Goal: Complete application form

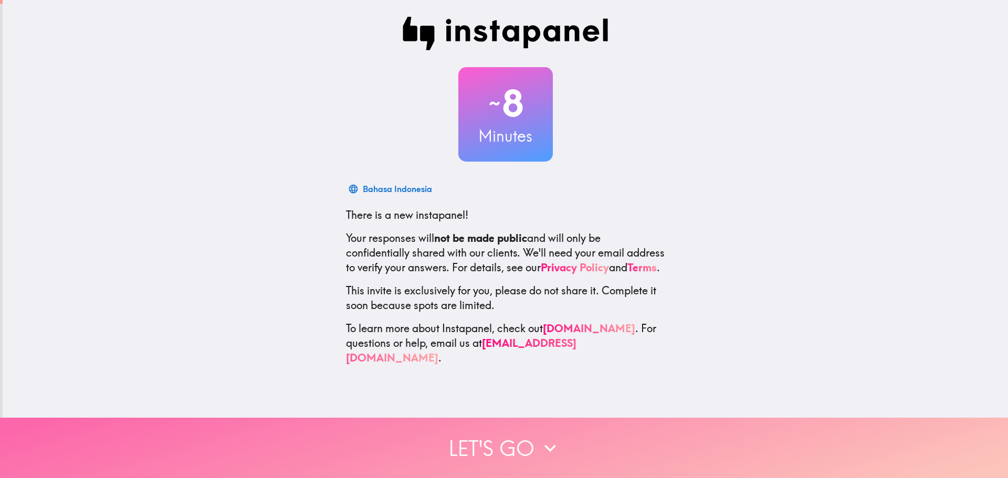
click at [501, 445] on button "Let's go" at bounding box center [504, 448] width 1008 height 60
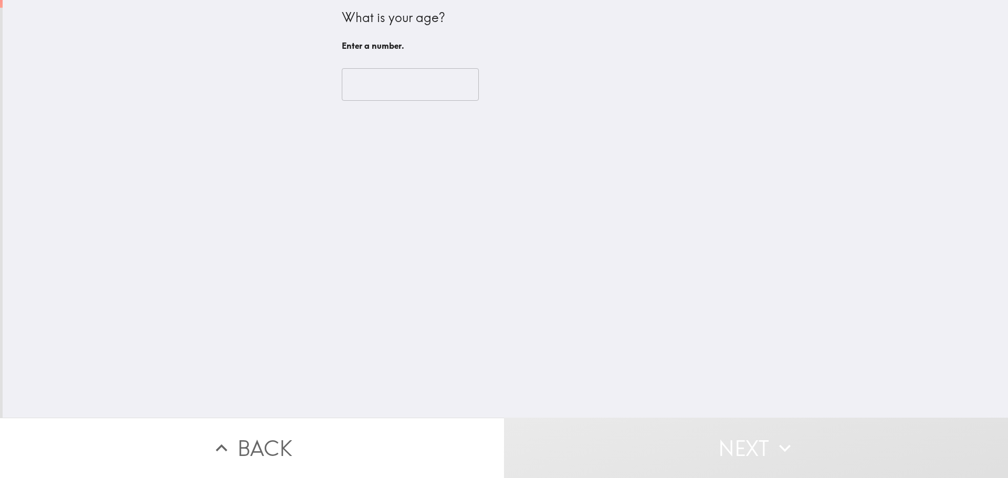
click at [383, 76] on input "number" at bounding box center [410, 84] width 137 height 33
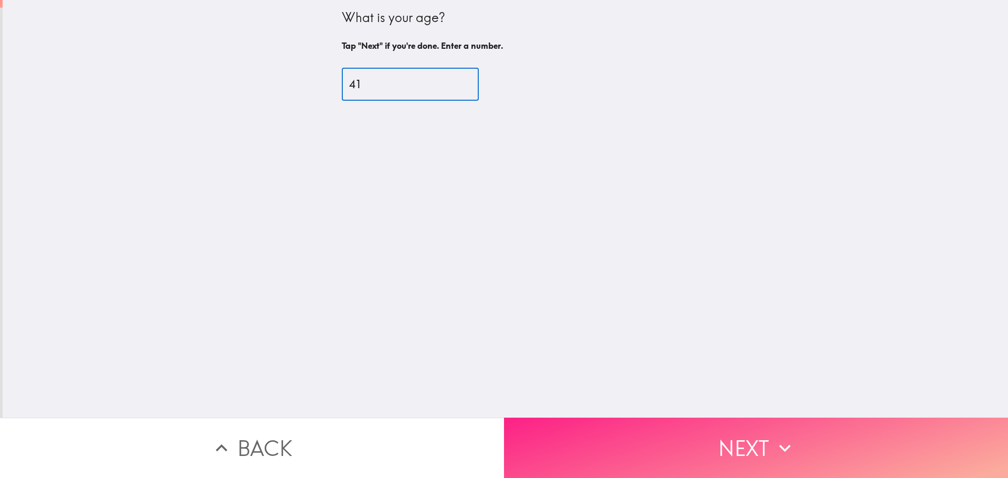
type input "41"
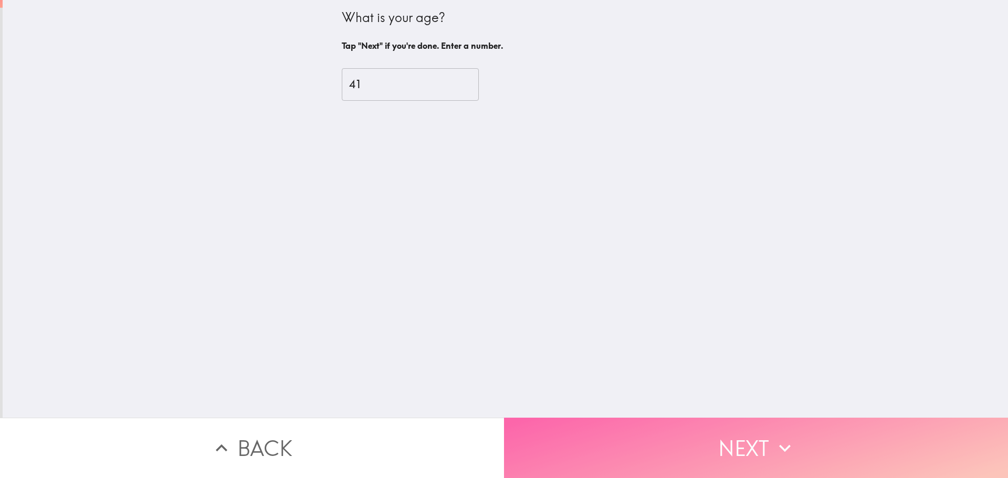
click at [588, 443] on button "Next" at bounding box center [756, 448] width 504 height 60
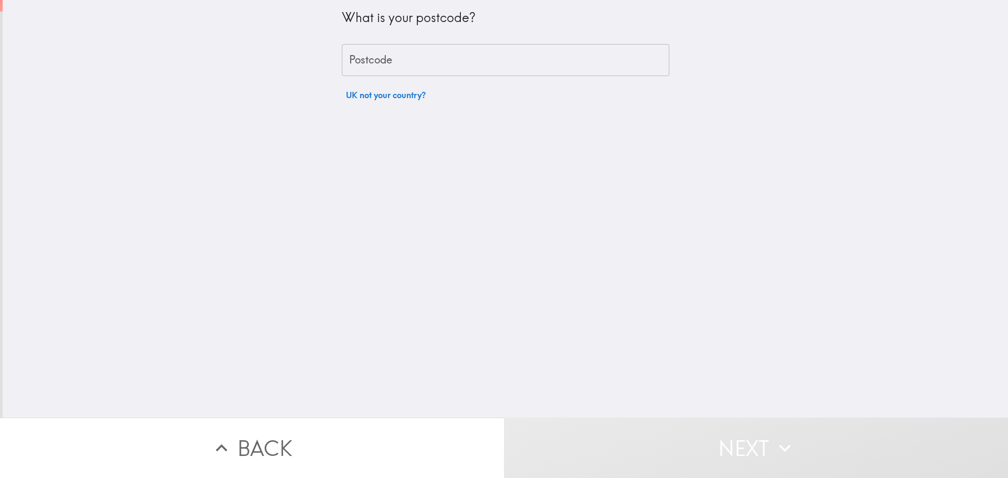
click at [376, 52] on input "Postcode" at bounding box center [505, 60] width 327 height 33
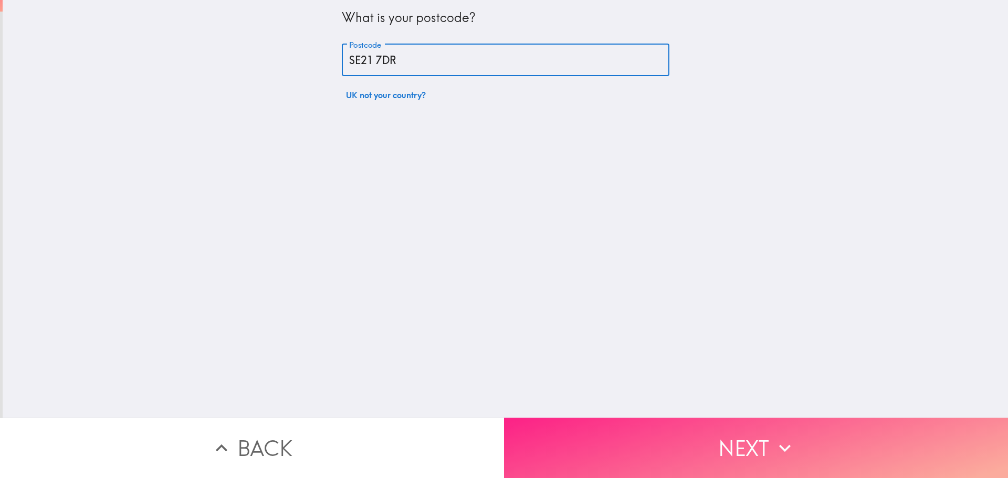
type input "SE21 7DR"
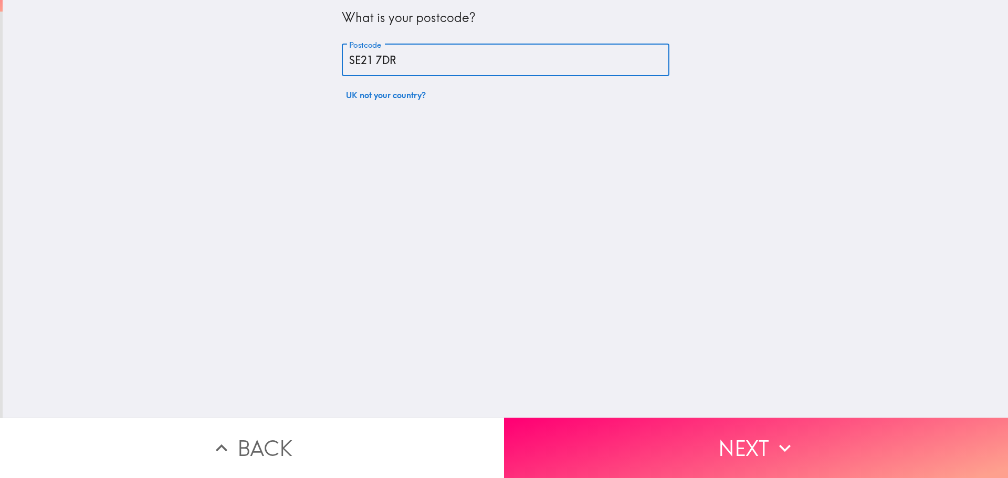
click at [624, 435] on button "Next" at bounding box center [756, 448] width 504 height 60
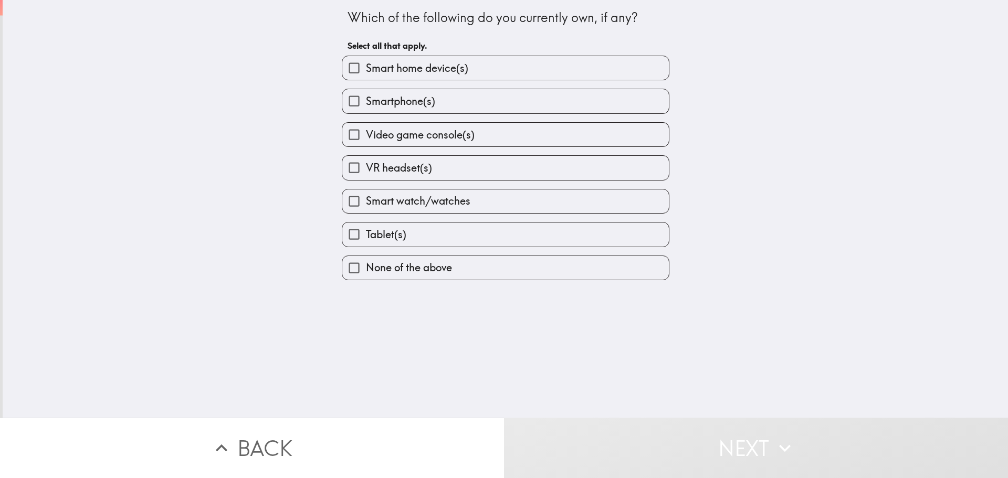
click at [420, 72] on span "Smart home device(s)" at bounding box center [417, 68] width 102 height 15
click at [366, 72] on input "Smart home device(s)" at bounding box center [354, 68] width 24 height 24
checkbox input "true"
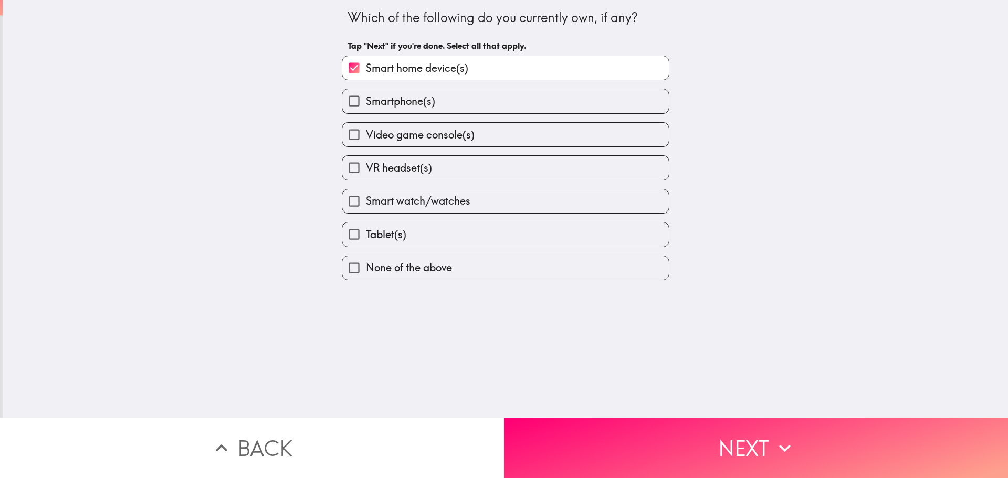
click at [411, 99] on span "Smartphone(s)" at bounding box center [400, 101] width 69 height 15
click at [366, 99] on input "Smartphone(s)" at bounding box center [354, 101] width 24 height 24
checkbox input "true"
click at [391, 143] on label "Video game console(s)" at bounding box center [505, 135] width 326 height 24
click at [366, 143] on input "Video game console(s)" at bounding box center [354, 135] width 24 height 24
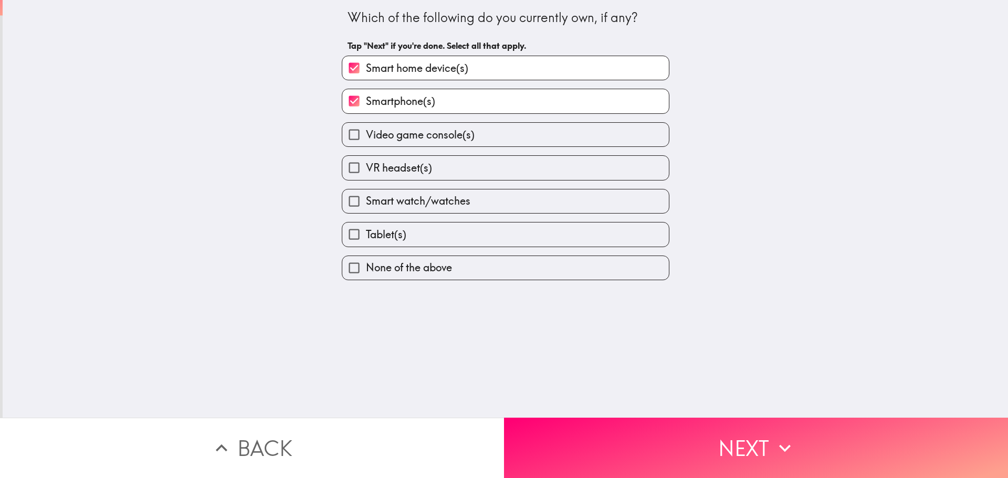
checkbox input "true"
click at [386, 166] on span "VR headset(s)" at bounding box center [399, 168] width 66 height 15
click at [366, 166] on input "VR headset(s)" at bounding box center [354, 168] width 24 height 24
checkbox input "true"
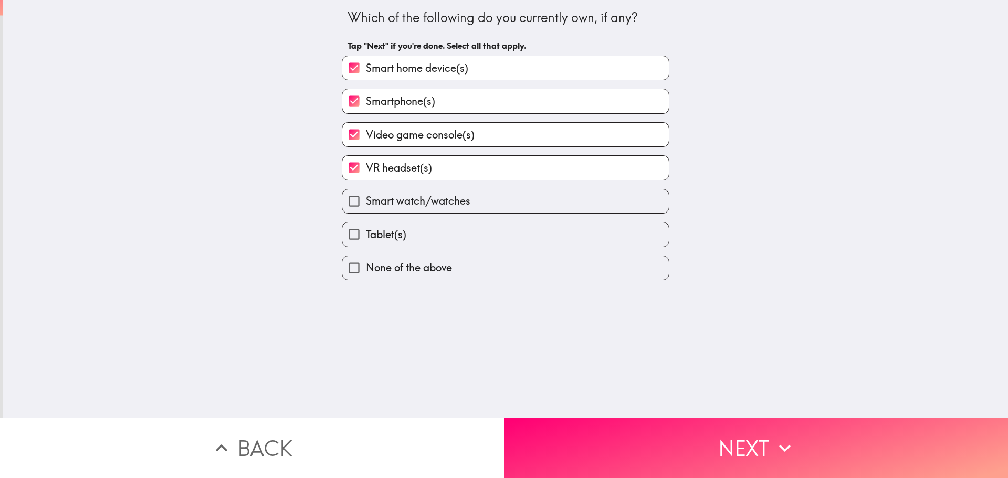
click at [387, 203] on span "Smart watch/watches" at bounding box center [418, 201] width 104 height 15
click at [366, 203] on input "Smart watch/watches" at bounding box center [354, 201] width 24 height 24
checkbox input "true"
click at [382, 233] on span "Tablet(s)" at bounding box center [386, 234] width 40 height 15
click at [366, 233] on input "Tablet(s)" at bounding box center [354, 234] width 24 height 24
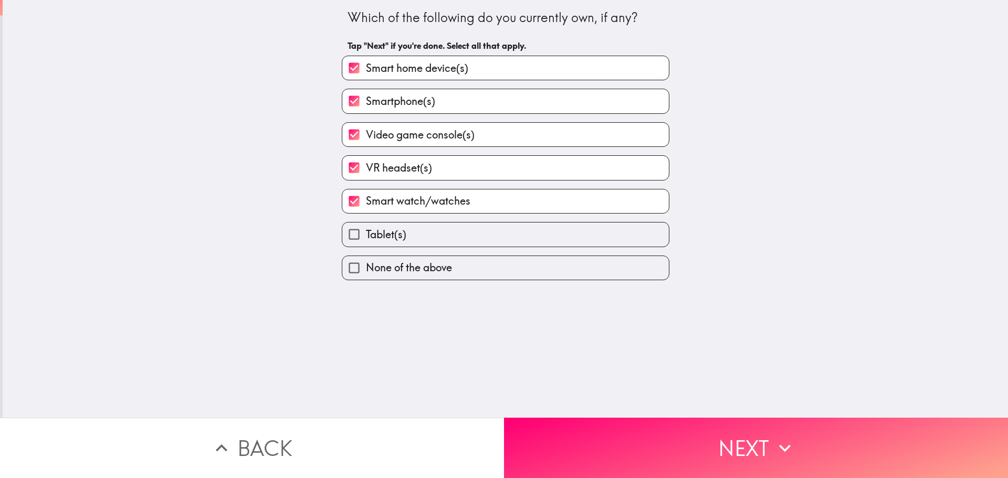
checkbox input "true"
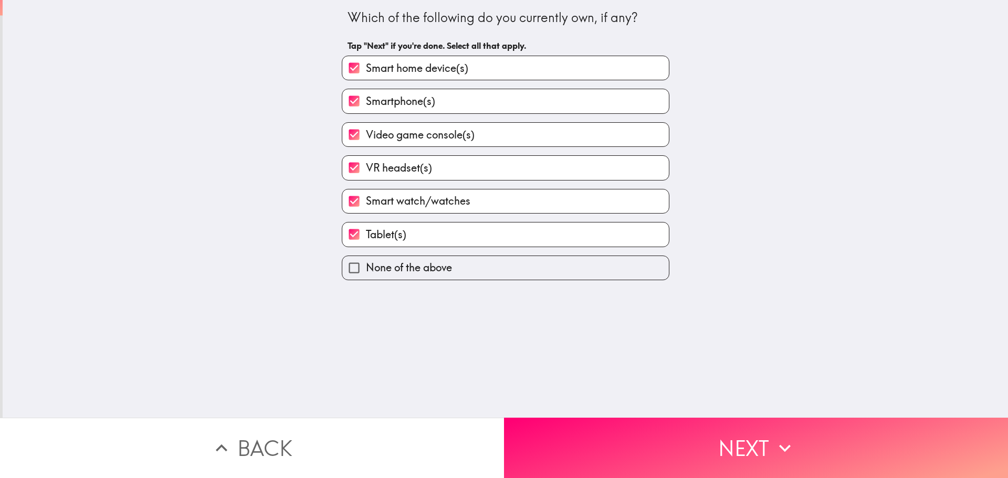
click at [630, 431] on button "Next" at bounding box center [756, 448] width 504 height 60
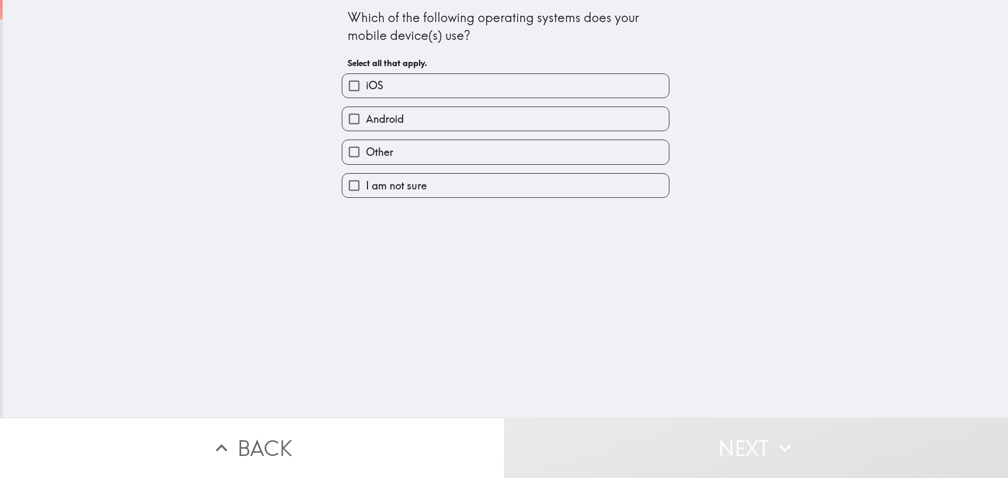
click at [402, 86] on label "iOS" at bounding box center [505, 86] width 326 height 24
click at [366, 86] on input "iOS" at bounding box center [354, 86] width 24 height 24
checkbox input "true"
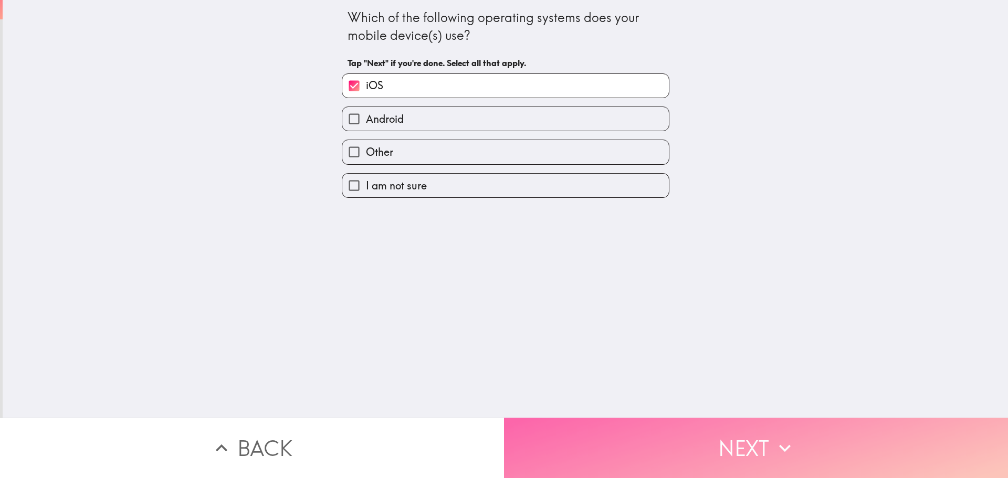
drag, startPoint x: 626, startPoint y: 444, endPoint x: 617, endPoint y: 435, distance: 13.4
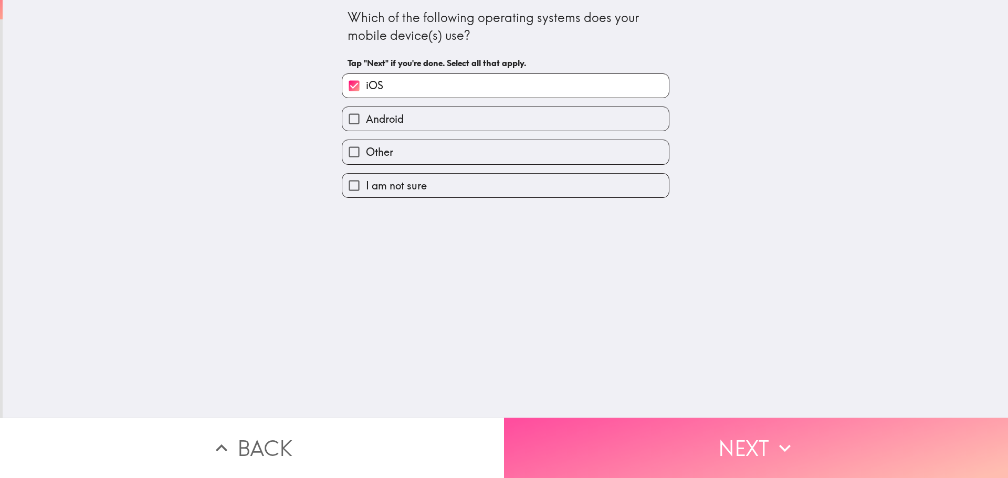
click at [626, 443] on button "Next" at bounding box center [756, 448] width 504 height 60
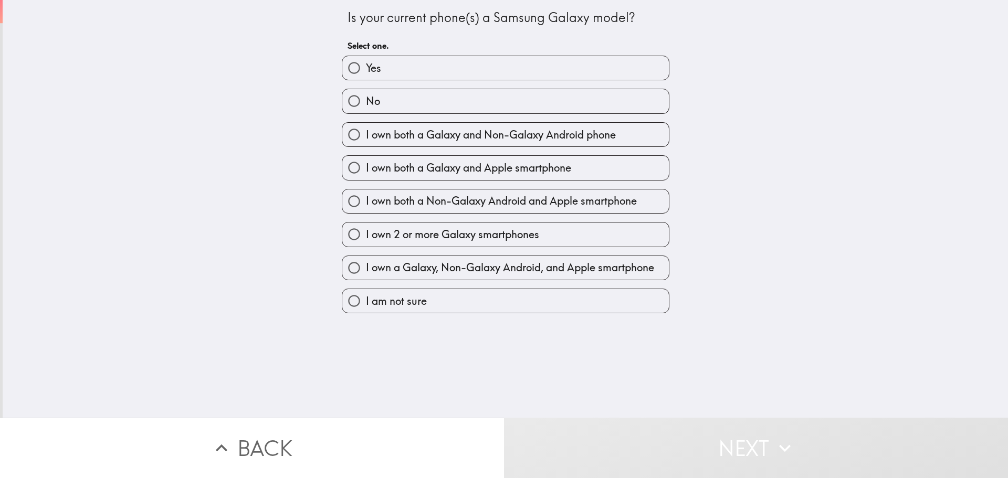
click at [373, 100] on label "No" at bounding box center [505, 101] width 326 height 24
click at [366, 100] on input "No" at bounding box center [354, 101] width 24 height 24
radio input "true"
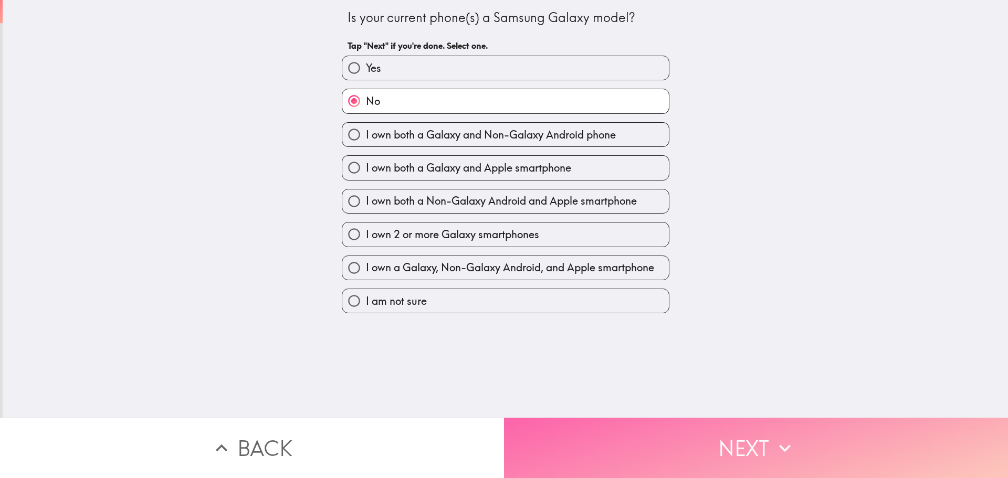
click at [674, 441] on button "Next" at bounding box center [756, 448] width 504 height 60
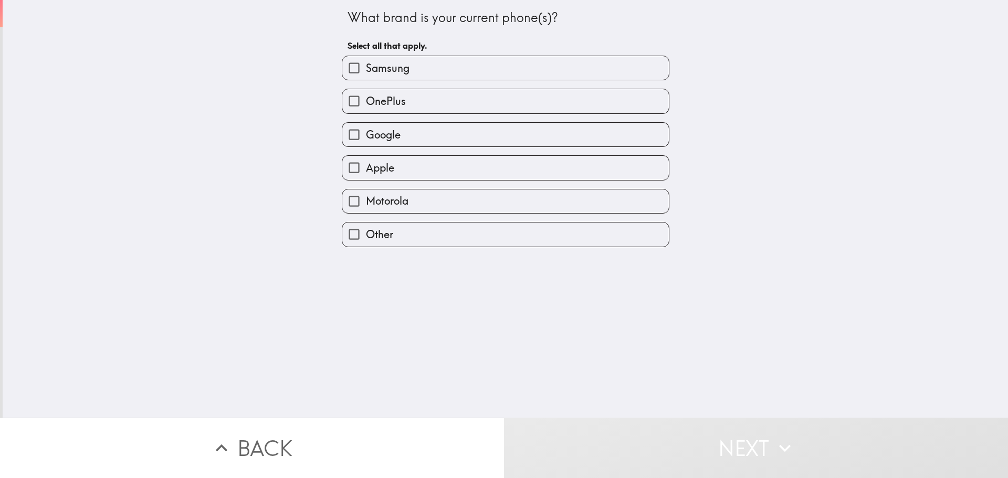
click at [356, 165] on input "Apple" at bounding box center [354, 168] width 24 height 24
checkbox input "true"
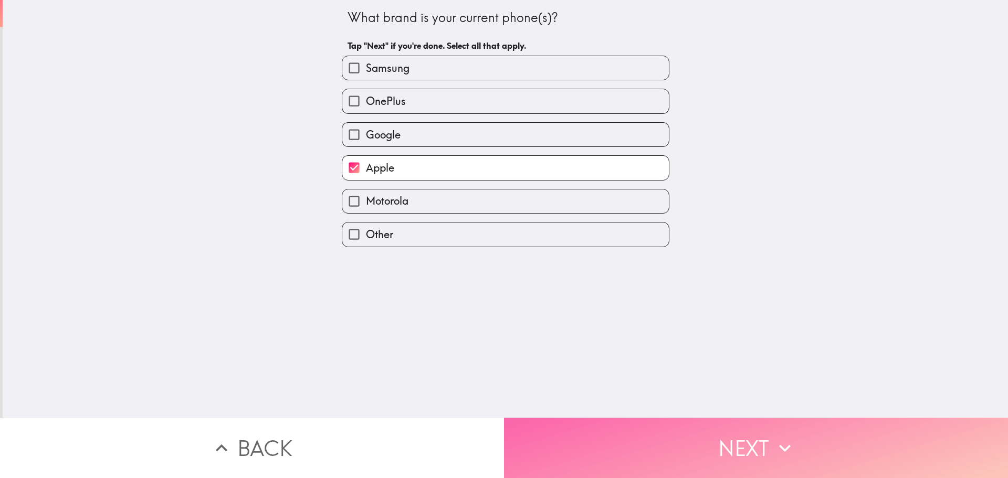
click at [672, 425] on button "Next" at bounding box center [756, 448] width 504 height 60
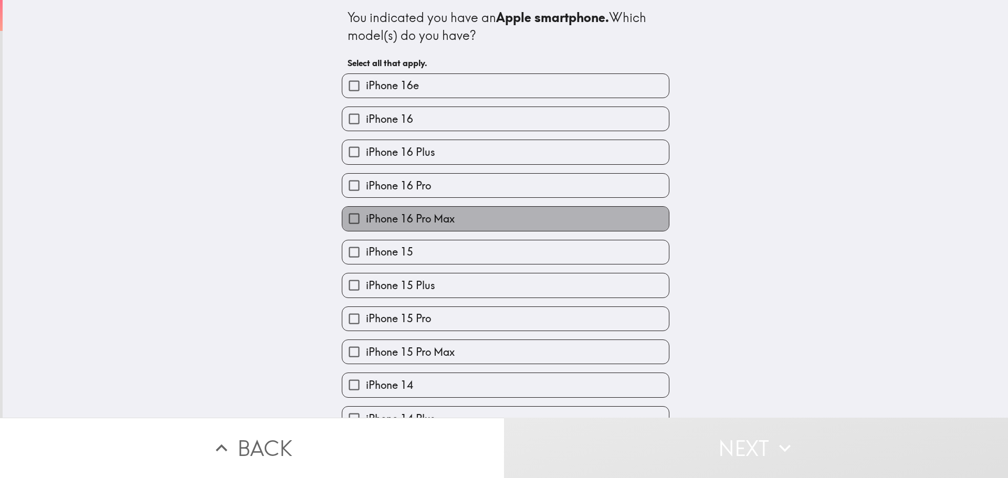
click at [378, 216] on span "iPhone 16 Pro Max" at bounding box center [410, 218] width 89 height 15
click at [366, 216] on input "iPhone 16 Pro Max" at bounding box center [354, 219] width 24 height 24
checkbox input "true"
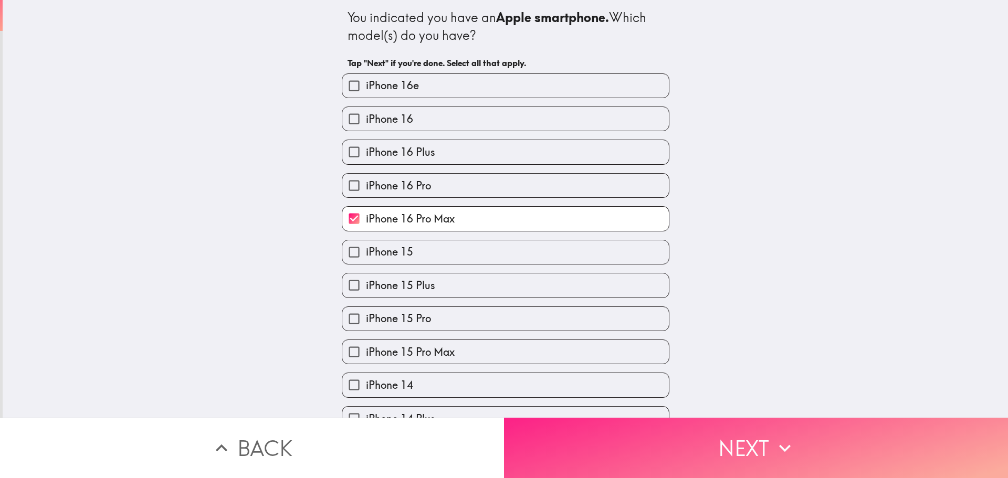
click at [635, 436] on button "Next" at bounding box center [756, 448] width 504 height 60
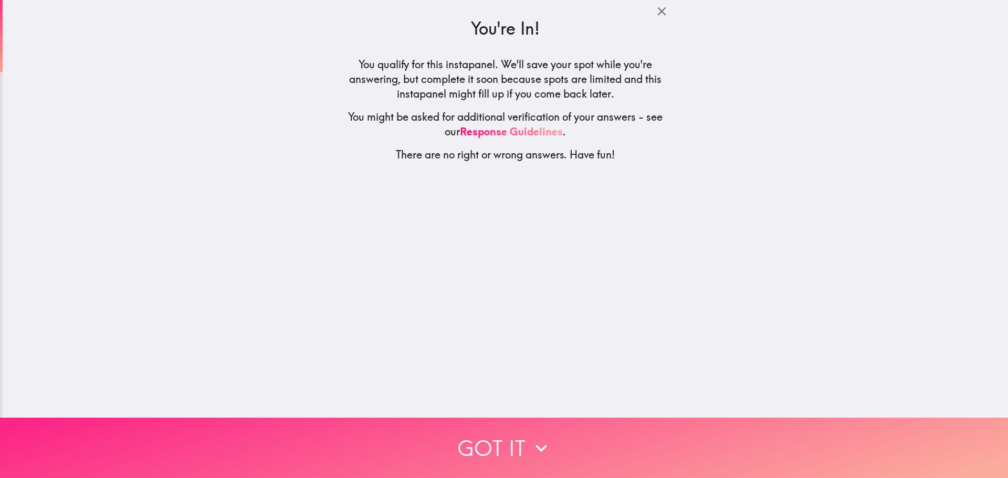
click at [555, 438] on button "Got it" at bounding box center [504, 448] width 1008 height 60
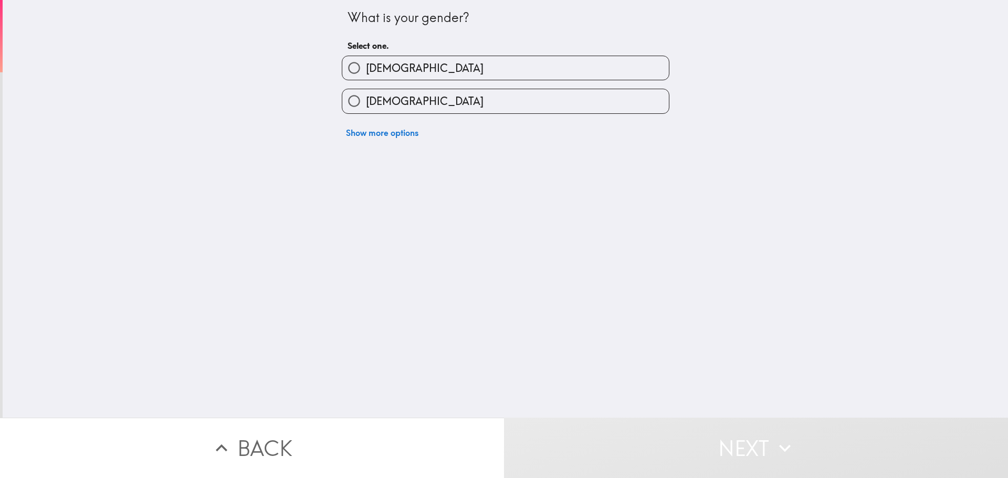
click at [380, 74] on span "[DEMOGRAPHIC_DATA]" at bounding box center [425, 68] width 118 height 15
click at [366, 74] on input "[DEMOGRAPHIC_DATA]" at bounding box center [354, 68] width 24 height 24
radio input "true"
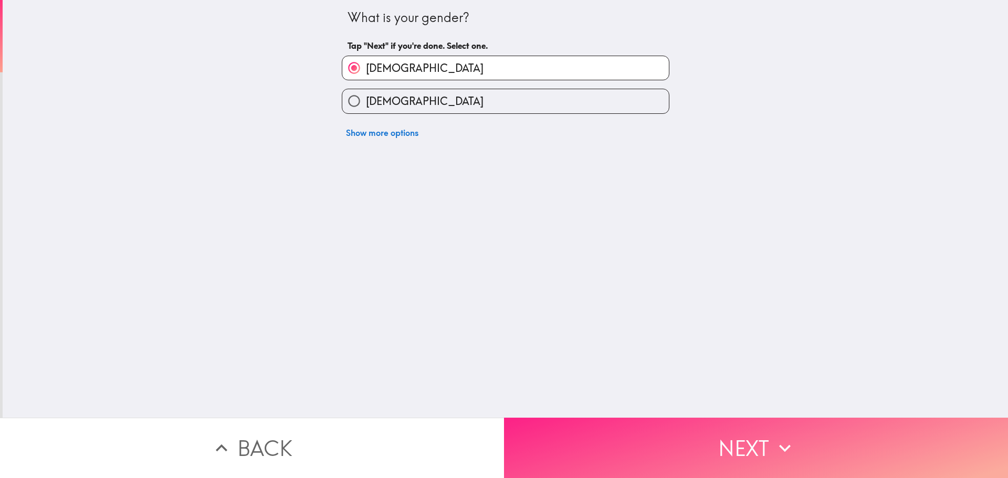
click at [601, 438] on button "Next" at bounding box center [756, 448] width 504 height 60
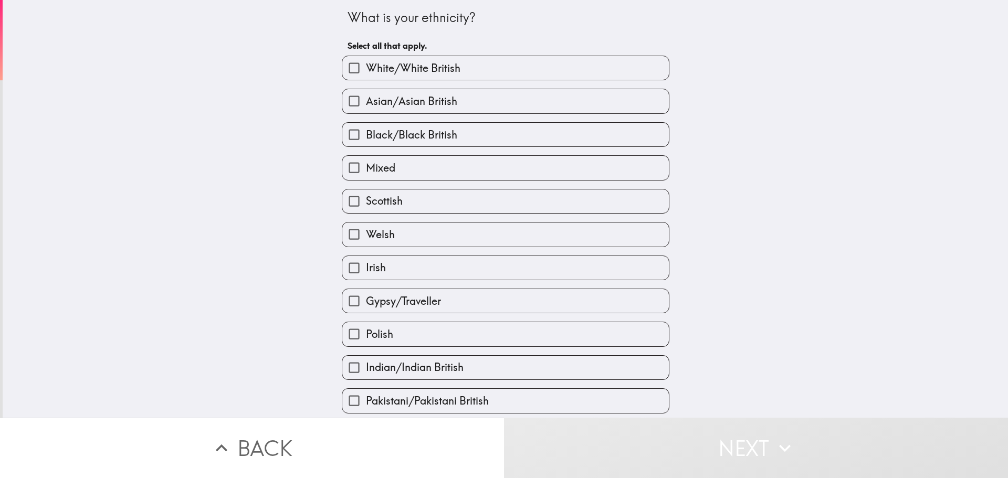
click at [365, 76] on label "White/White British" at bounding box center [505, 68] width 326 height 24
click at [365, 76] on input "White/White British" at bounding box center [354, 68] width 24 height 24
checkbox input "true"
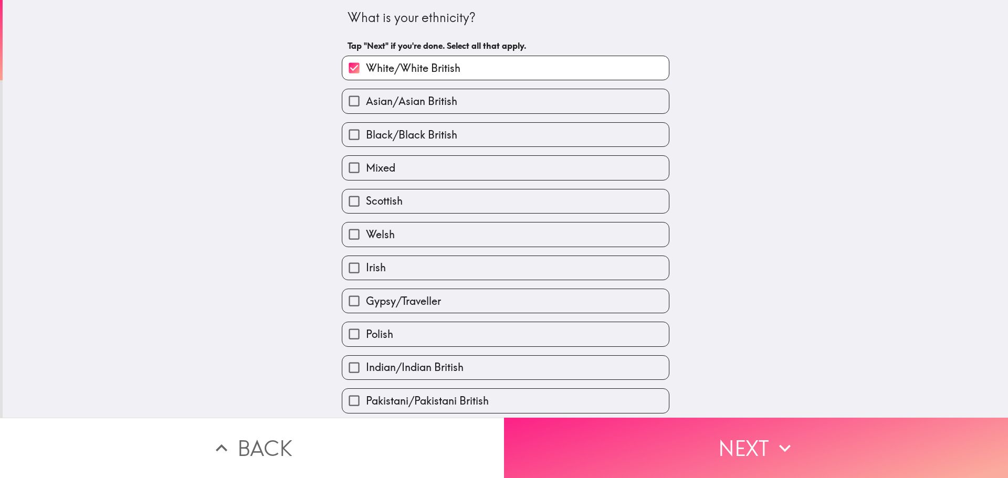
click at [627, 440] on button "Next" at bounding box center [756, 448] width 504 height 60
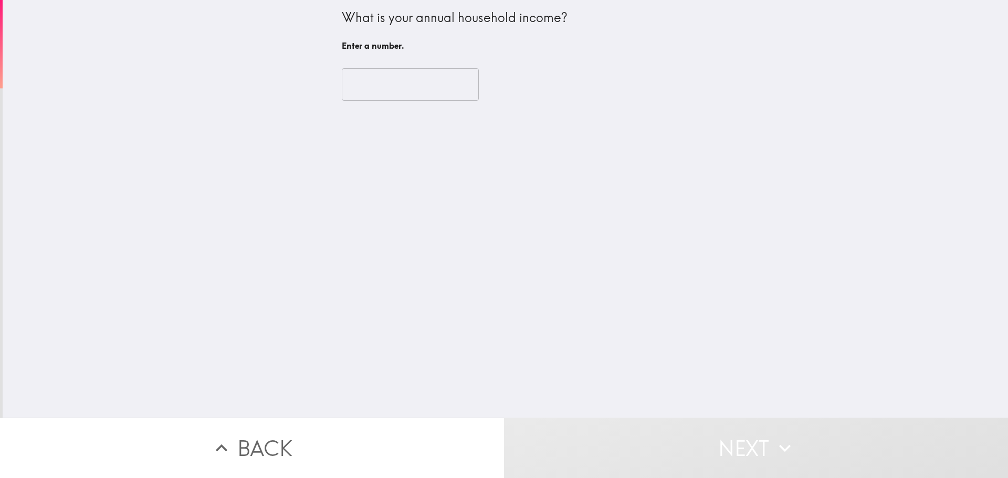
click at [364, 82] on input "number" at bounding box center [410, 84] width 137 height 33
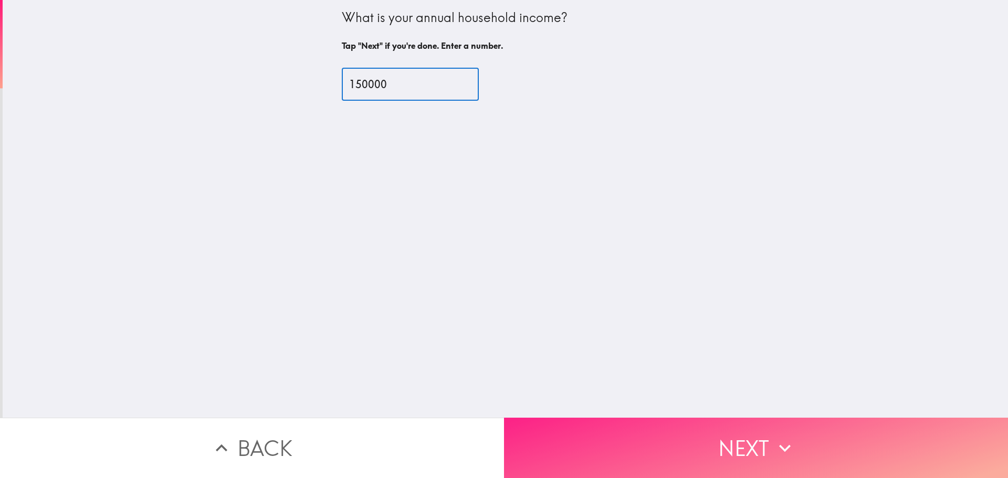
type input "150000"
click at [639, 428] on button "Next" at bounding box center [756, 448] width 504 height 60
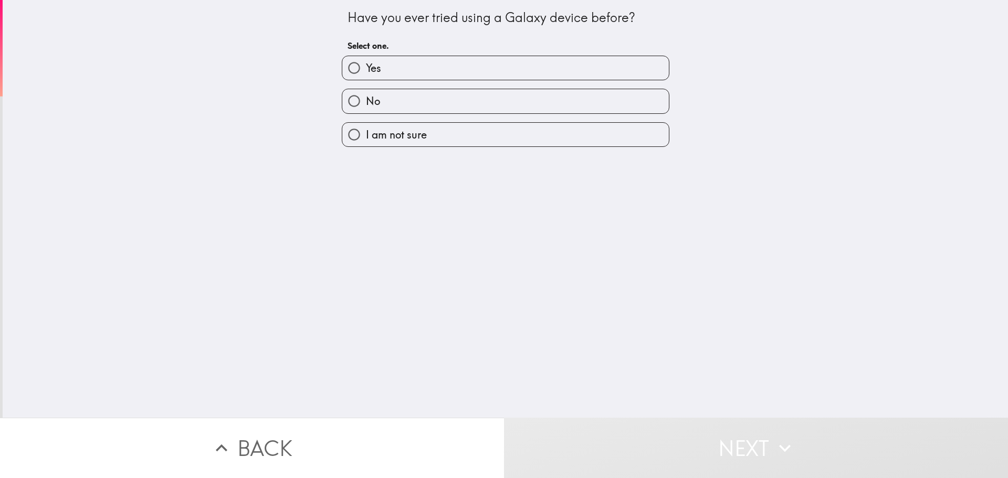
click at [387, 71] on label "Yes" at bounding box center [505, 68] width 326 height 24
click at [366, 71] on input "Yes" at bounding box center [354, 68] width 24 height 24
radio input "true"
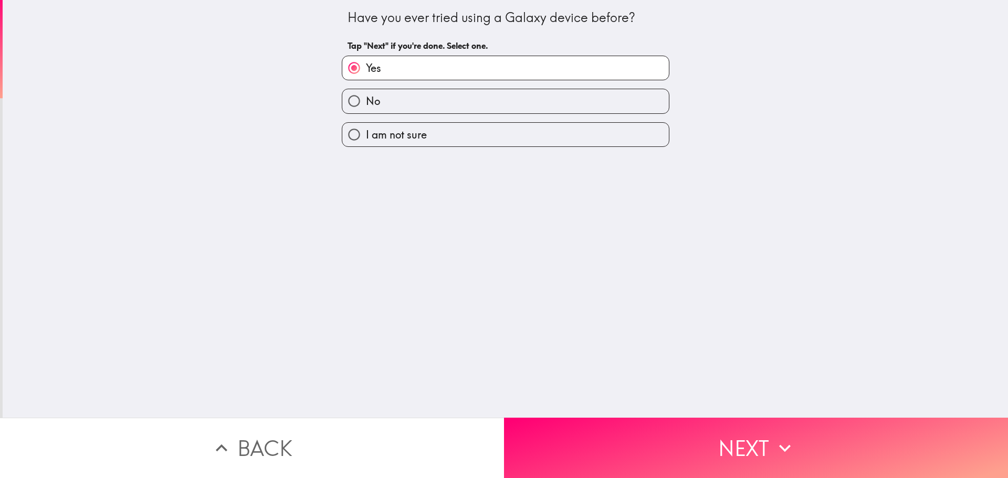
click at [357, 95] on input "No" at bounding box center [354, 101] width 24 height 24
radio input "true"
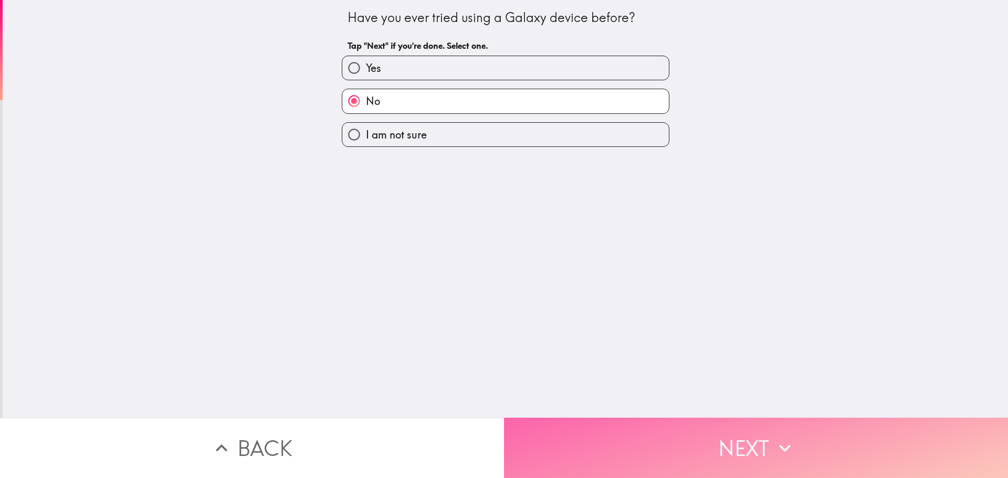
drag, startPoint x: 601, startPoint y: 429, endPoint x: 579, endPoint y: 410, distance: 29.0
click at [601, 428] on button "Next" at bounding box center [756, 448] width 504 height 60
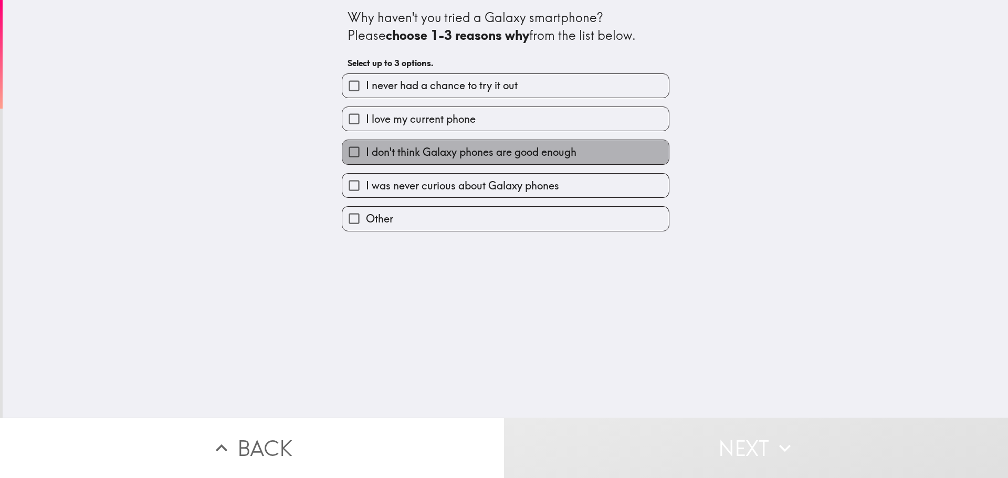
click at [369, 156] on span "I don't think Galaxy phones are good enough" at bounding box center [471, 152] width 210 height 15
click at [366, 156] on input "I don't think Galaxy phones are good enough" at bounding box center [354, 152] width 24 height 24
checkbox input "true"
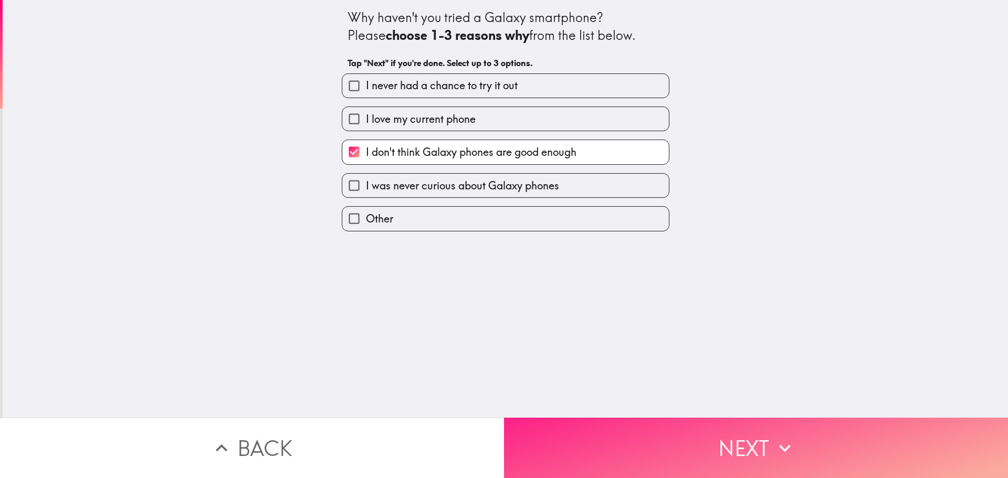
click at [631, 445] on button "Next" at bounding box center [756, 448] width 504 height 60
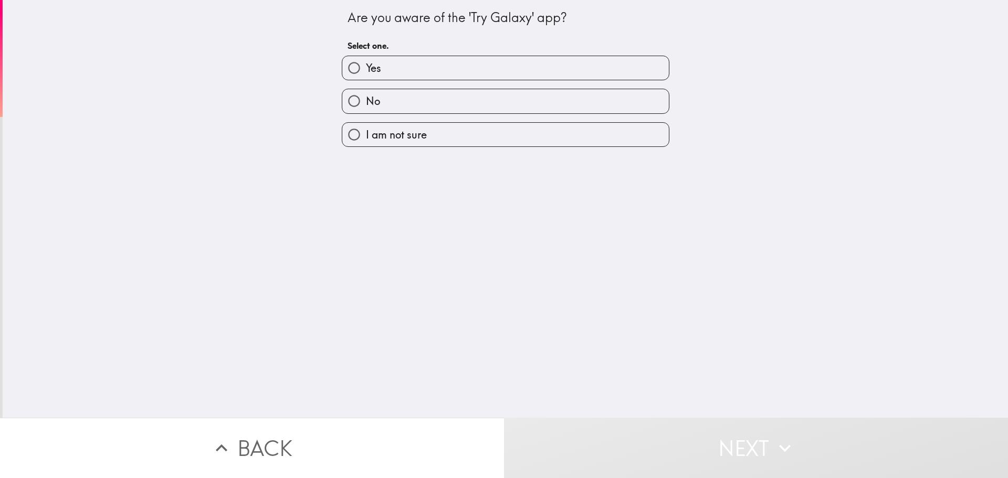
click at [366, 74] on span "Yes" at bounding box center [373, 68] width 15 height 15
click at [363, 74] on input "Yes" at bounding box center [354, 68] width 24 height 24
radio input "true"
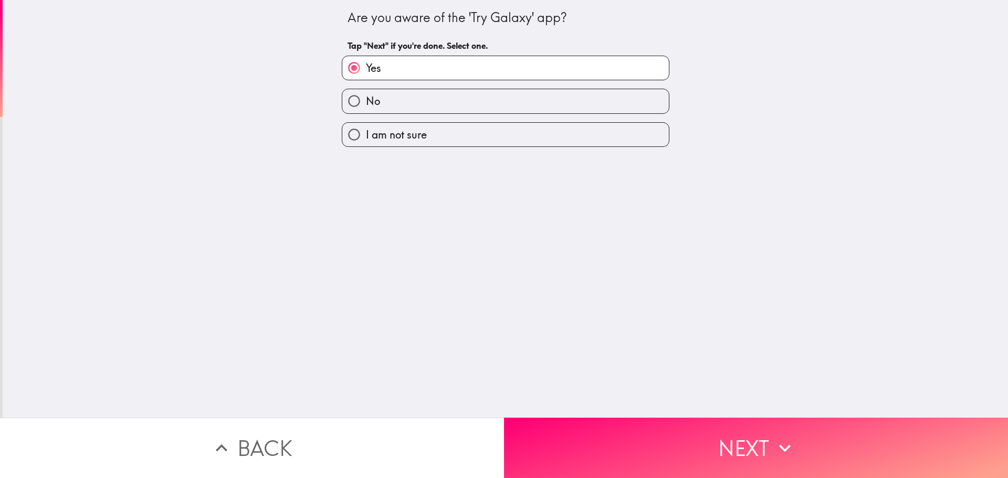
click at [388, 101] on label "No" at bounding box center [505, 101] width 326 height 24
click at [366, 101] on input "No" at bounding box center [354, 101] width 24 height 24
radio input "true"
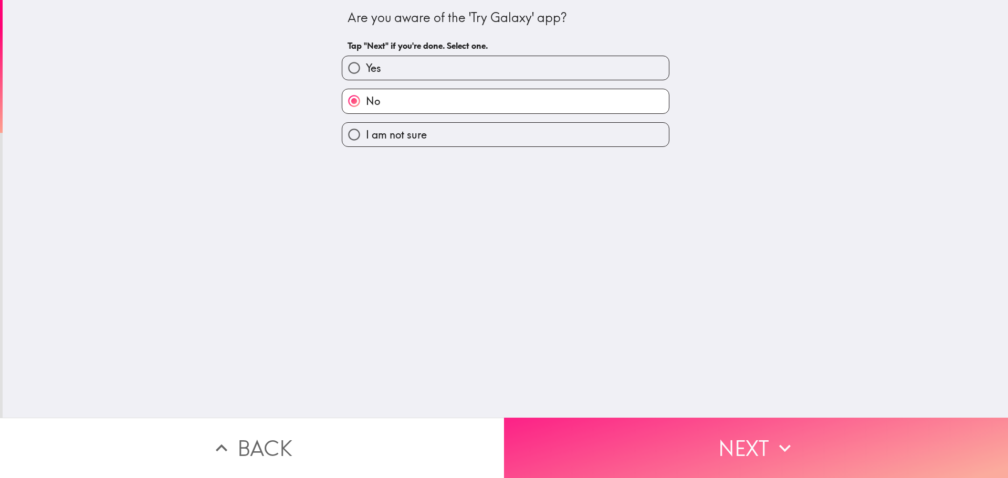
click at [676, 437] on button "Next" at bounding box center [756, 448] width 504 height 60
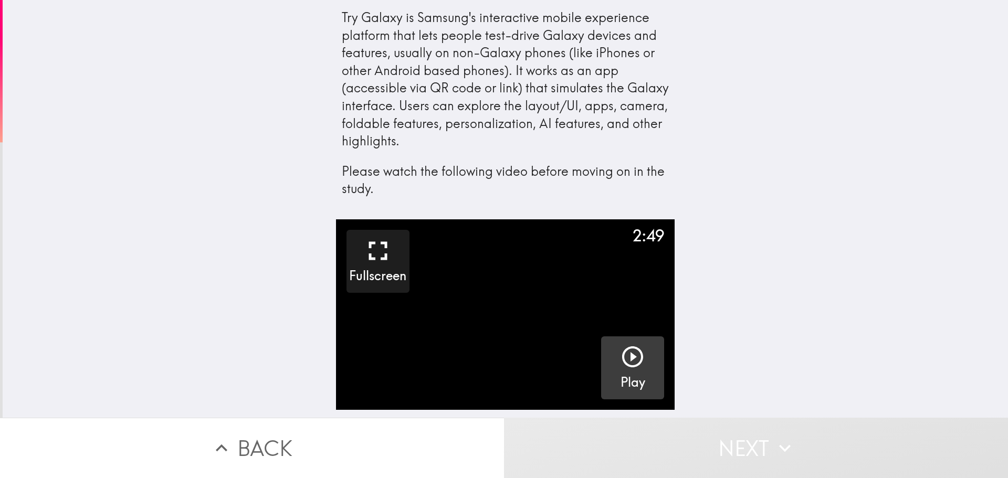
click at [620, 352] on icon "button" at bounding box center [632, 356] width 25 height 25
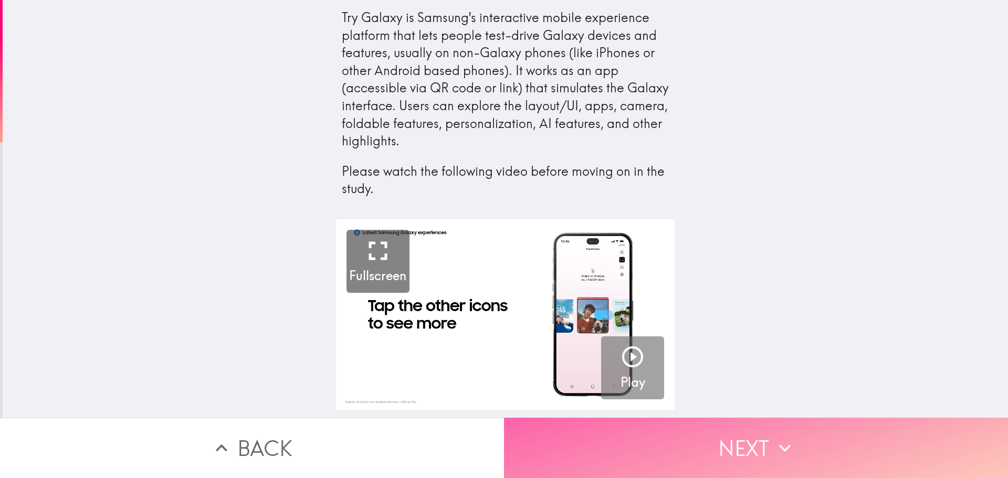
click at [680, 459] on button "Next" at bounding box center [756, 448] width 504 height 60
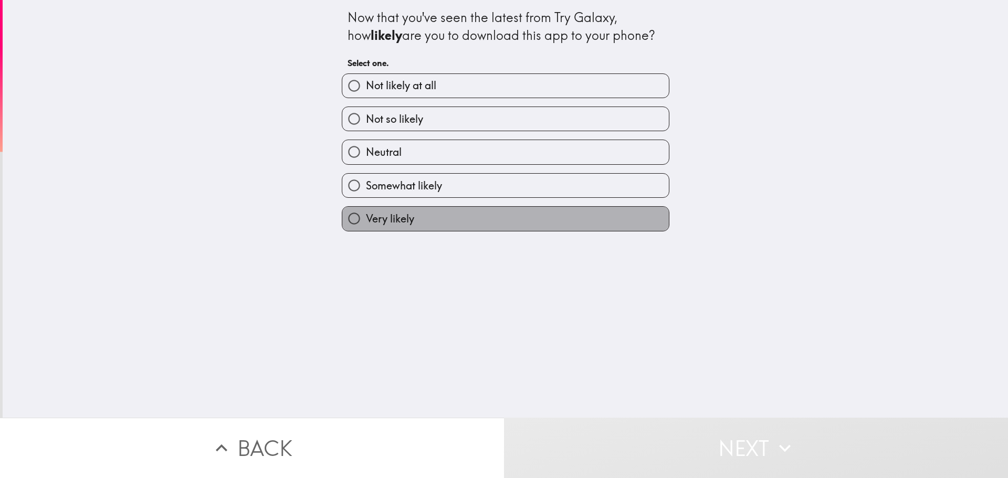
click at [378, 222] on span "Very likely" at bounding box center [390, 218] width 48 height 15
click at [366, 222] on input "Very likely" at bounding box center [354, 219] width 24 height 24
radio input "true"
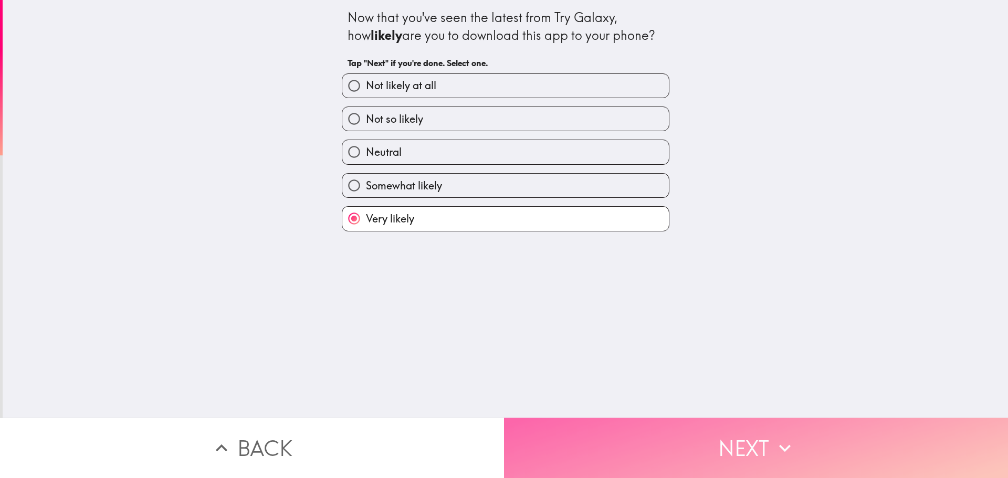
click at [674, 451] on button "Next" at bounding box center [756, 448] width 504 height 60
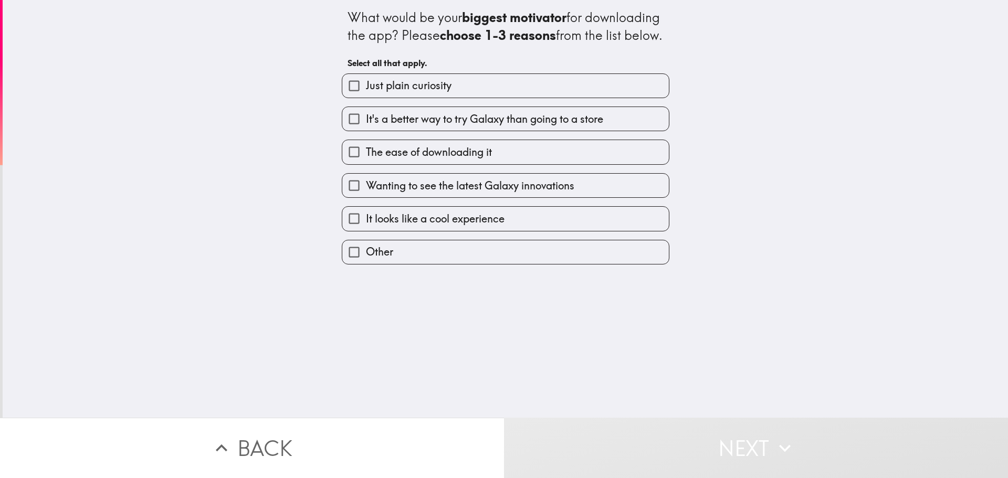
click at [409, 93] on span "Just plain curiosity" at bounding box center [409, 85] width 86 height 15
click at [366, 98] on input "Just plain curiosity" at bounding box center [354, 86] width 24 height 24
checkbox input "true"
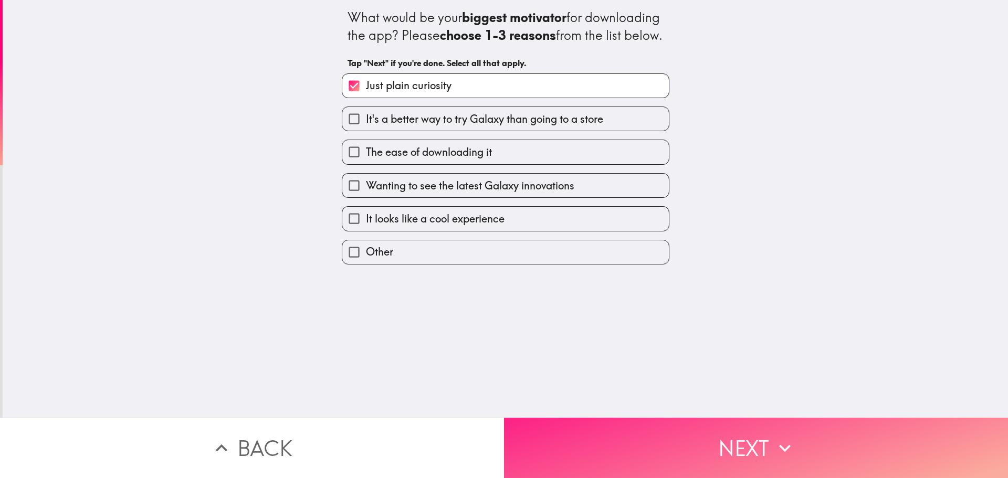
click at [642, 447] on button "Next" at bounding box center [756, 448] width 504 height 60
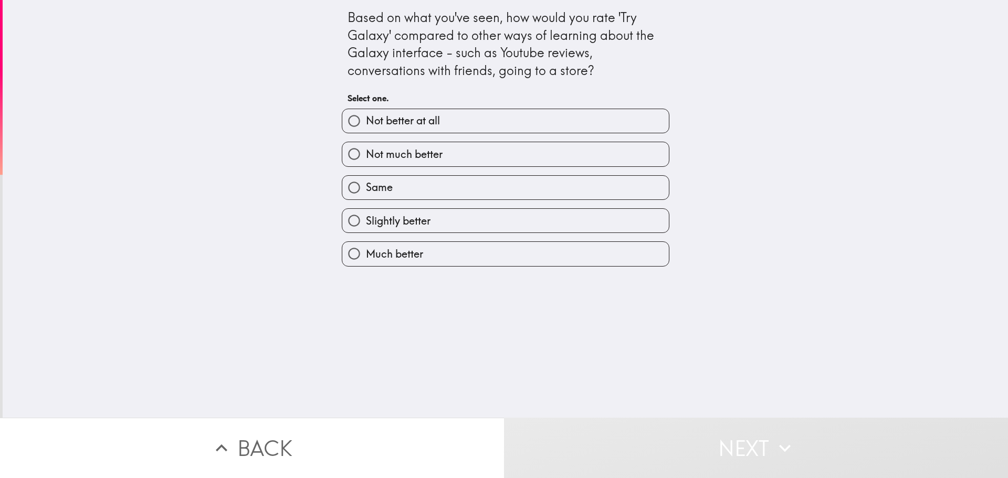
drag, startPoint x: 363, startPoint y: 251, endPoint x: 486, endPoint y: 338, distance: 150.9
click at [366, 251] on span "Much better" at bounding box center [394, 254] width 57 height 15
click at [364, 251] on input "Much better" at bounding box center [354, 254] width 24 height 24
radio input "true"
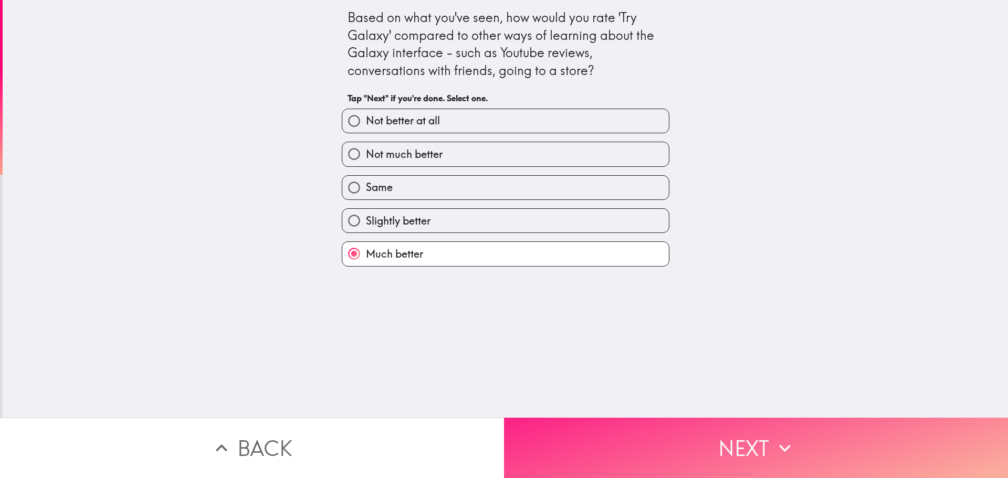
drag, startPoint x: 586, startPoint y: 448, endPoint x: 580, endPoint y: 434, distance: 15.3
click at [586, 444] on button "Next" at bounding box center [756, 448] width 504 height 60
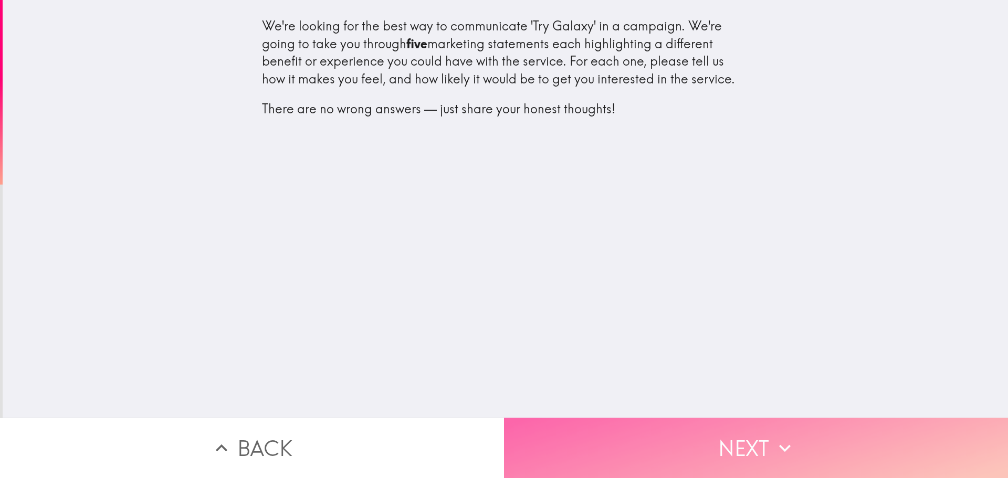
click at [620, 432] on button "Next" at bounding box center [756, 448] width 504 height 60
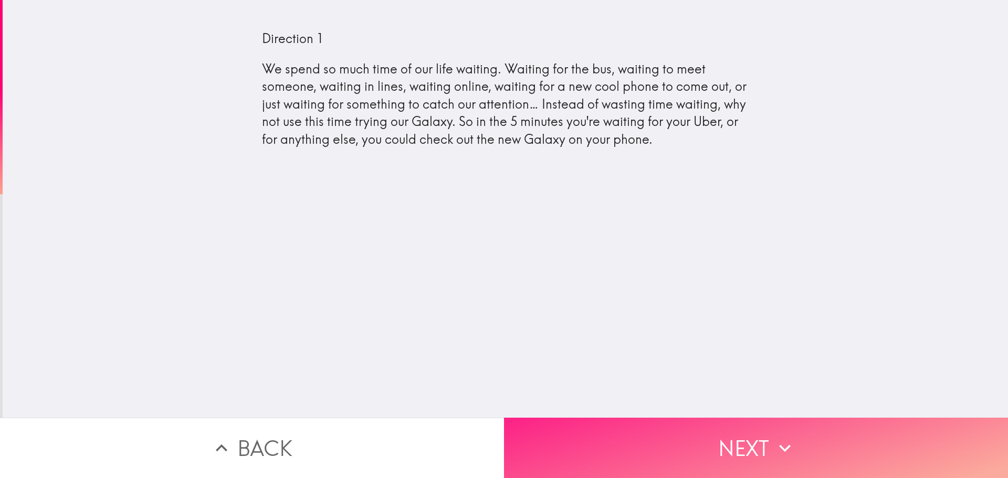
click at [718, 432] on button "Next" at bounding box center [756, 448] width 504 height 60
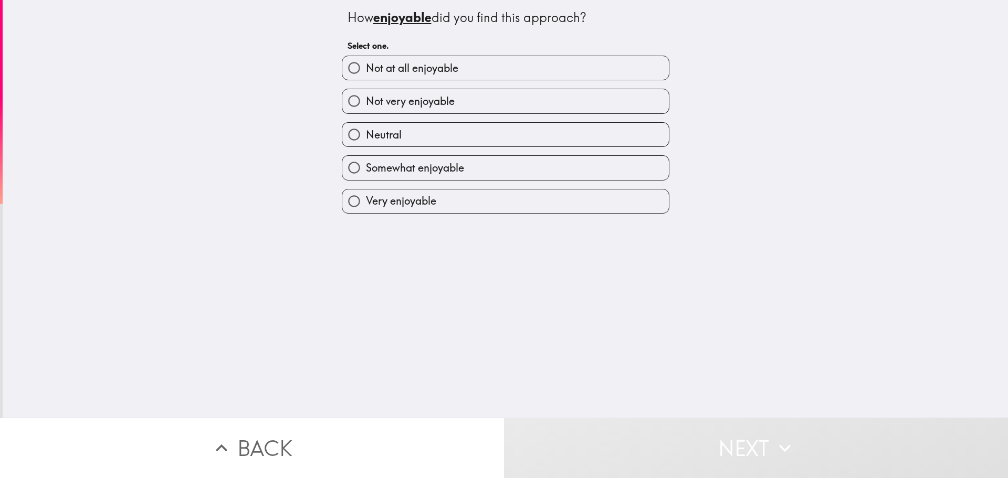
click at [408, 200] on span "Very enjoyable" at bounding box center [401, 201] width 70 height 15
click at [366, 200] on input "Very enjoyable" at bounding box center [354, 201] width 24 height 24
radio input "true"
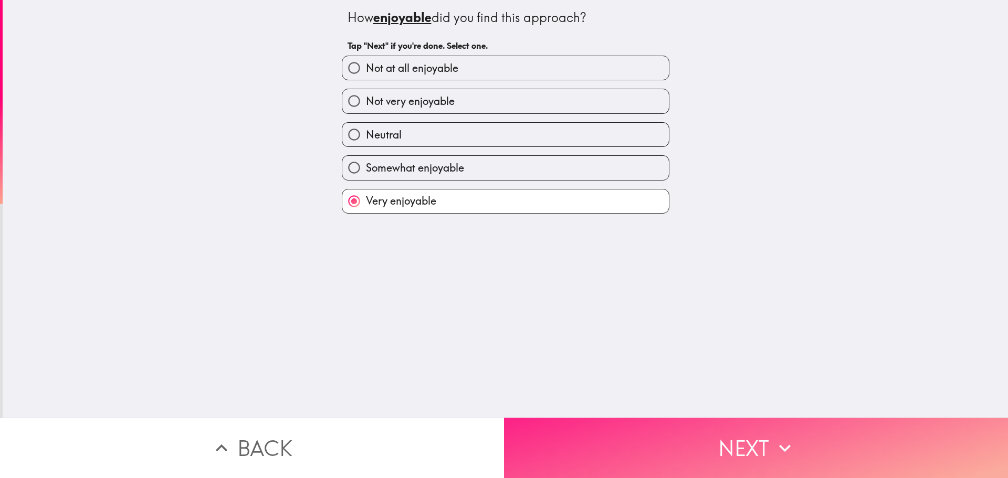
click at [592, 428] on button "Next" at bounding box center [756, 448] width 504 height 60
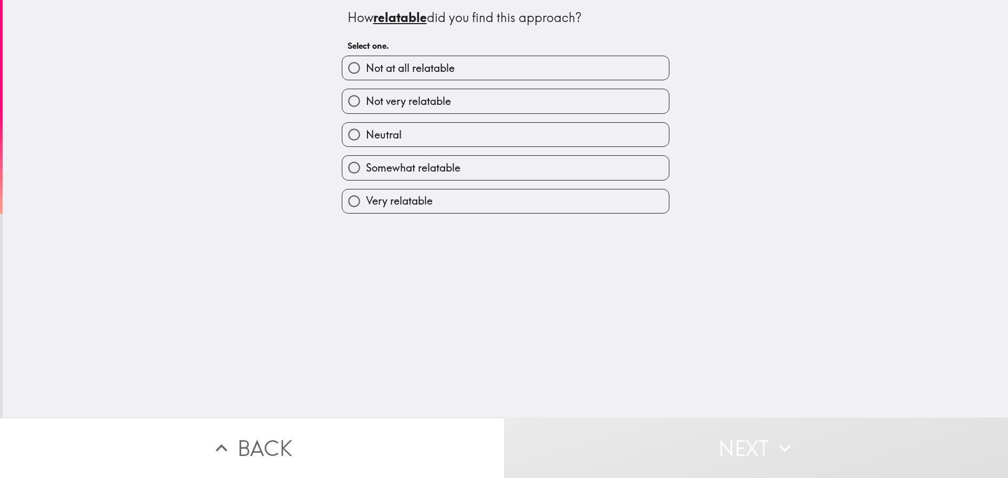
click at [395, 193] on label "Very relatable" at bounding box center [505, 201] width 326 height 24
click at [366, 193] on input "Very relatable" at bounding box center [354, 201] width 24 height 24
radio input "true"
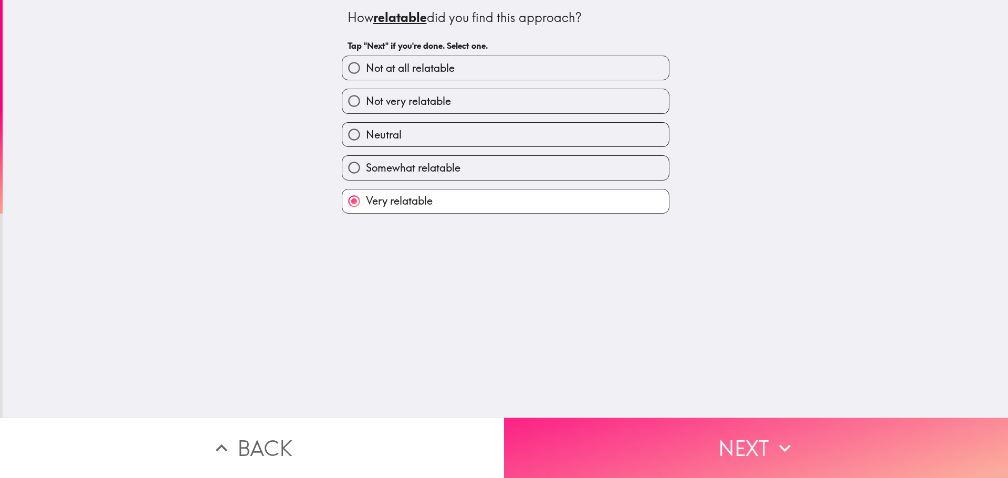
click at [586, 428] on button "Next" at bounding box center [756, 448] width 504 height 60
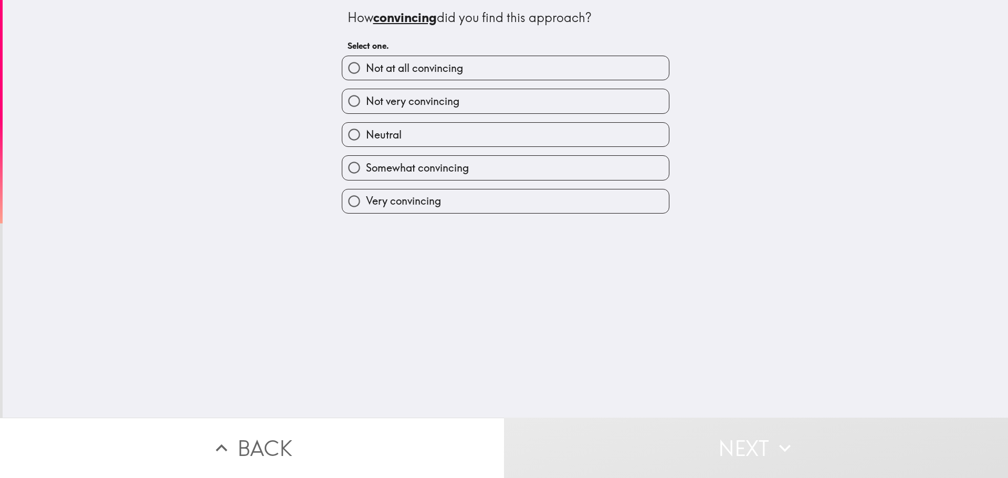
click at [376, 194] on span "Very convincing" at bounding box center [403, 201] width 75 height 15
click at [366, 194] on input "Very convincing" at bounding box center [354, 201] width 24 height 24
radio input "true"
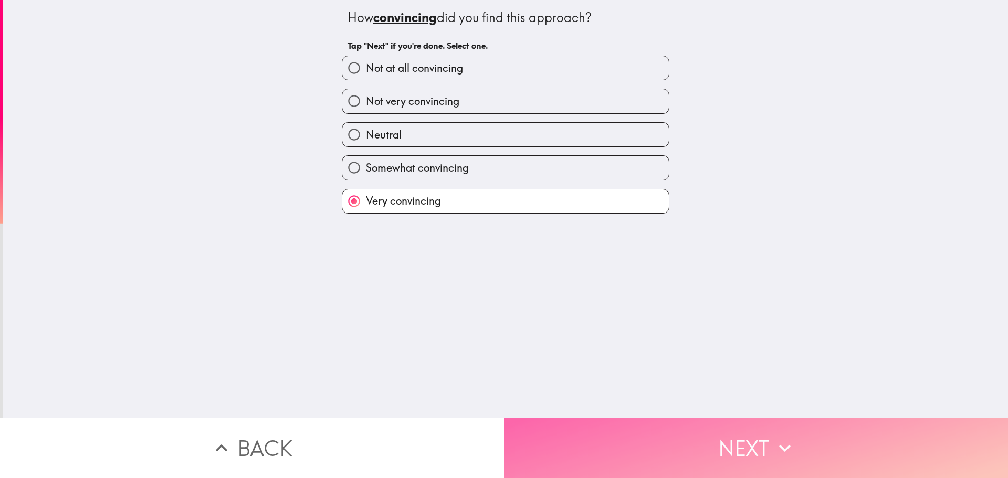
drag, startPoint x: 606, startPoint y: 450, endPoint x: 598, endPoint y: 442, distance: 11.2
click at [606, 448] on button "Next" at bounding box center [756, 448] width 504 height 60
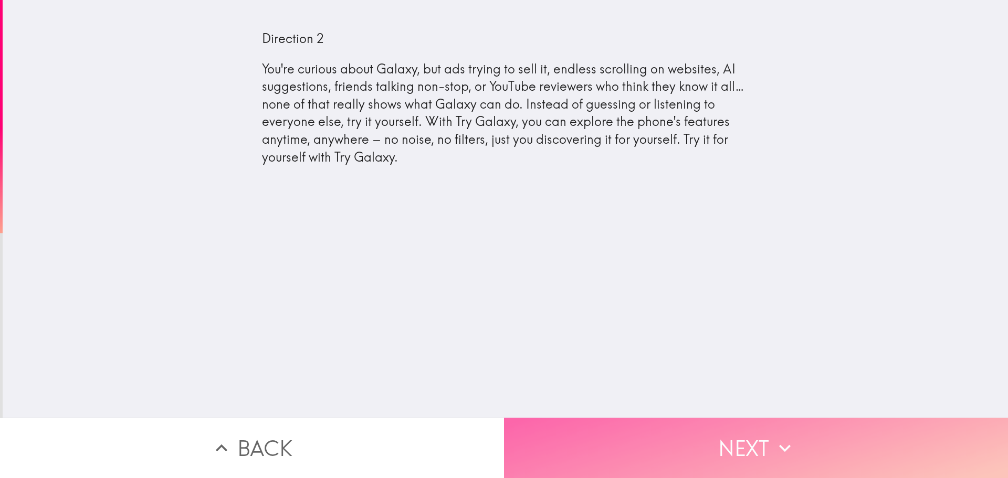
click at [620, 448] on button "Next" at bounding box center [756, 448] width 504 height 60
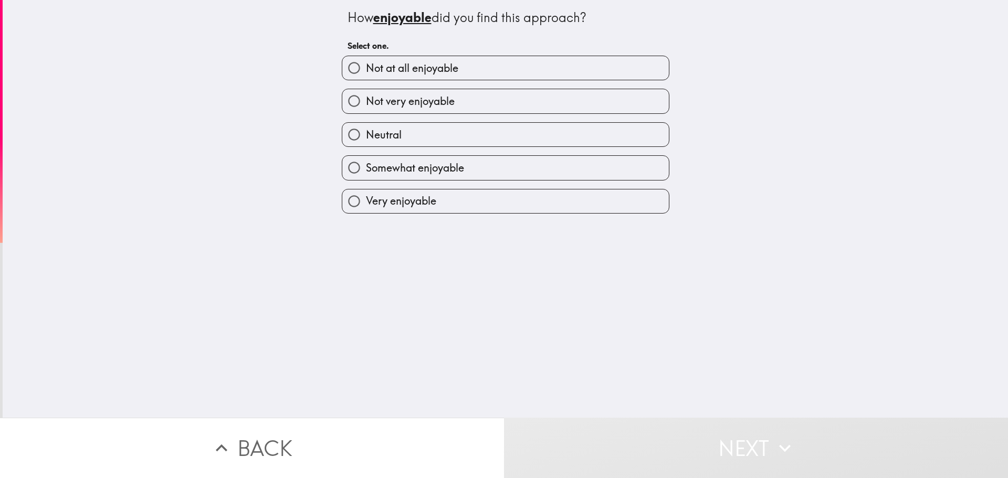
click at [394, 196] on span "Very enjoyable" at bounding box center [401, 201] width 70 height 15
click at [366, 196] on input "Very enjoyable" at bounding box center [354, 201] width 24 height 24
radio input "true"
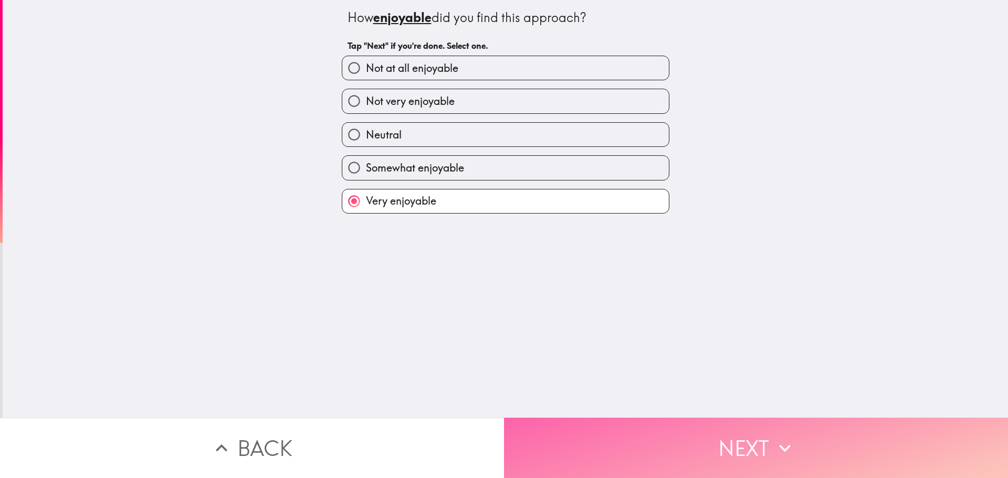
click at [675, 451] on button "Next" at bounding box center [756, 448] width 504 height 60
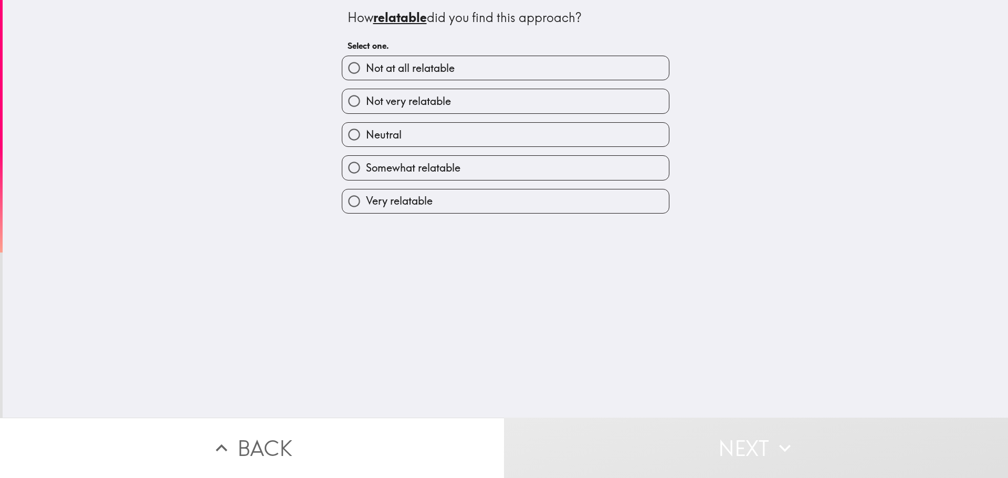
click at [434, 195] on label "Very relatable" at bounding box center [505, 201] width 326 height 24
click at [366, 195] on input "Very relatable" at bounding box center [354, 201] width 24 height 24
radio input "true"
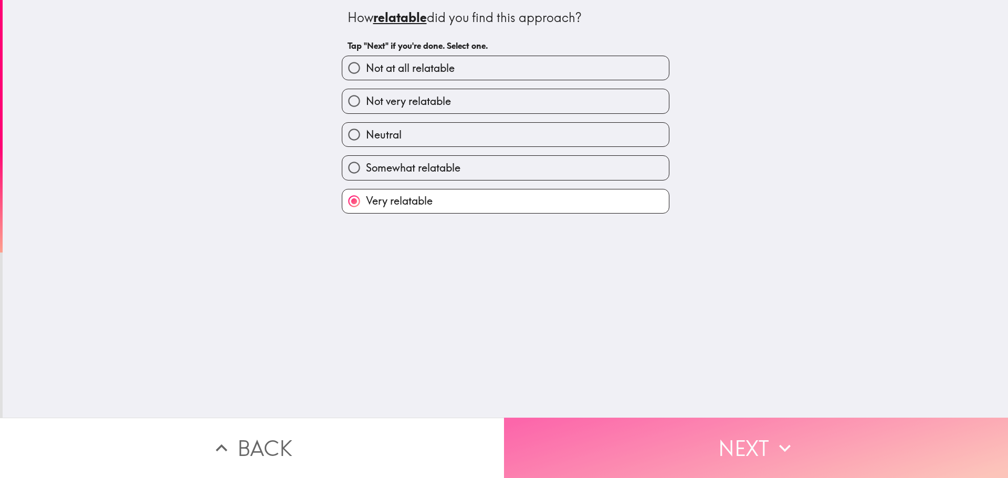
drag, startPoint x: 645, startPoint y: 443, endPoint x: 626, endPoint y: 434, distance: 21.4
click at [644, 441] on button "Next" at bounding box center [756, 448] width 504 height 60
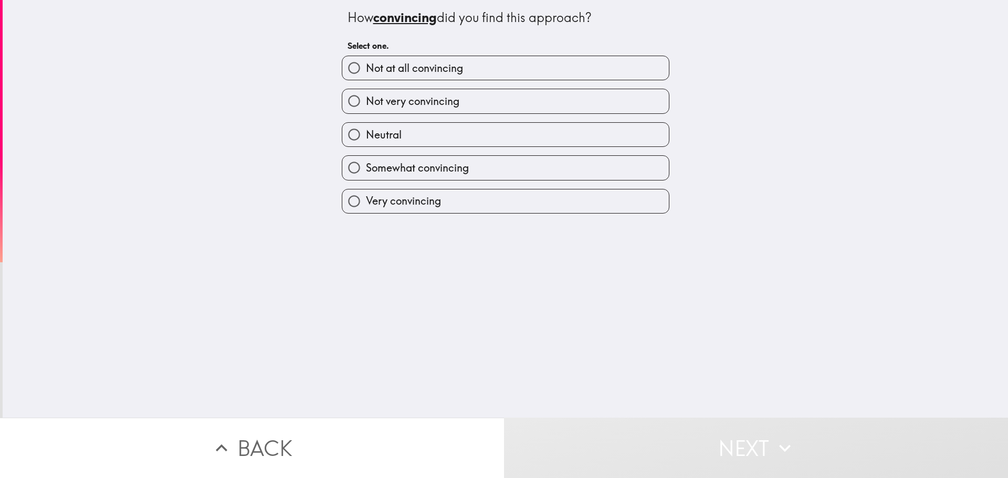
click at [375, 200] on span "Very convincing" at bounding box center [403, 201] width 75 height 15
click at [366, 200] on input "Very convincing" at bounding box center [354, 201] width 24 height 24
radio input "true"
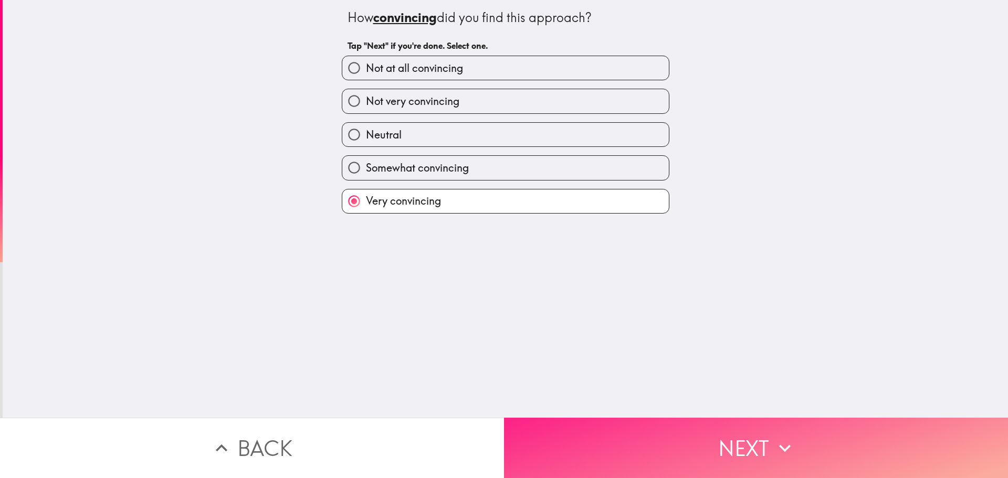
click at [559, 435] on button "Next" at bounding box center [756, 448] width 504 height 60
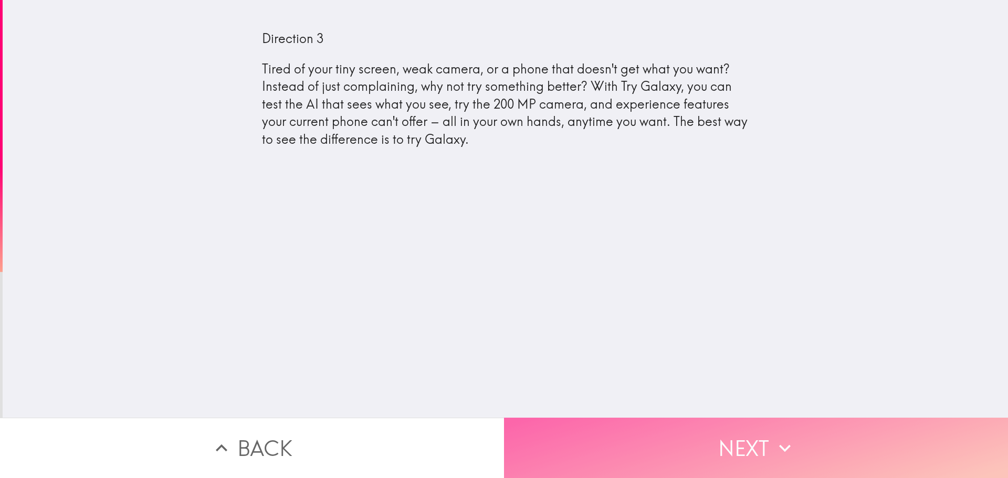
click at [688, 464] on button "Next" at bounding box center [756, 448] width 504 height 60
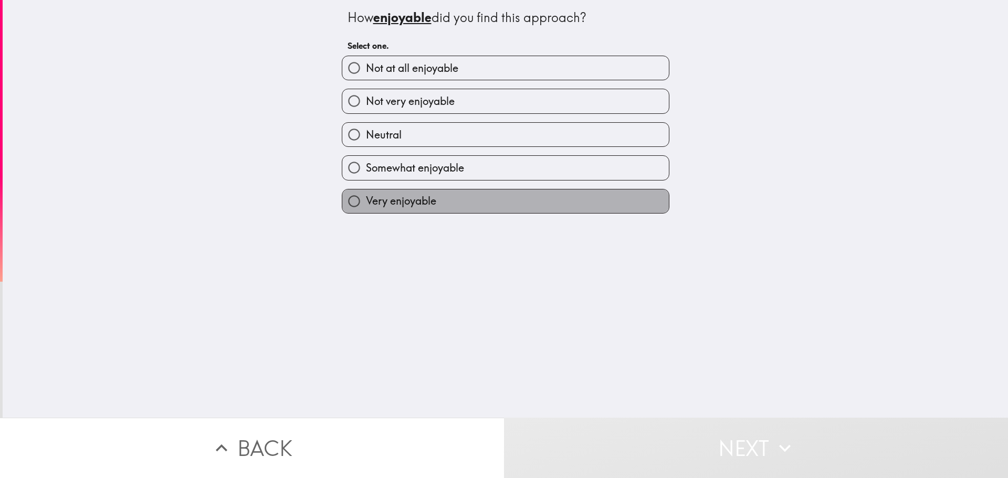
click at [398, 196] on span "Very enjoyable" at bounding box center [401, 201] width 70 height 15
click at [366, 196] on input "Very enjoyable" at bounding box center [354, 201] width 24 height 24
radio input "true"
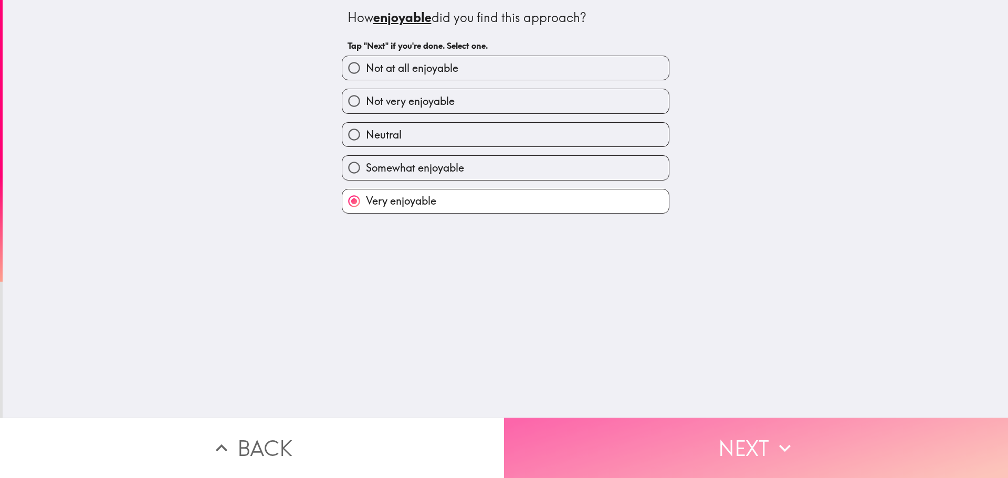
drag, startPoint x: 623, startPoint y: 432, endPoint x: 608, endPoint y: 420, distance: 19.4
click at [622, 432] on button "Next" at bounding box center [756, 448] width 504 height 60
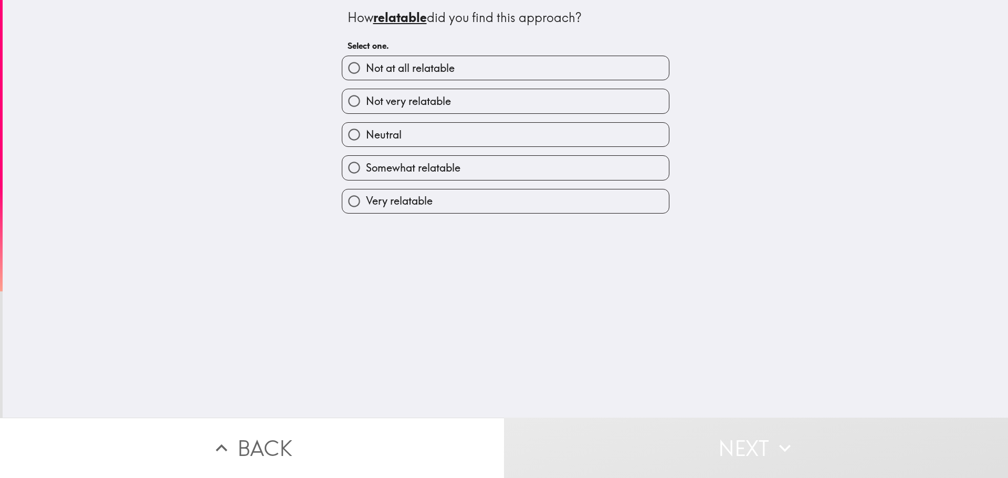
click at [390, 193] on label "Very relatable" at bounding box center [505, 201] width 326 height 24
click at [366, 193] on input "Very relatable" at bounding box center [354, 201] width 24 height 24
radio input "true"
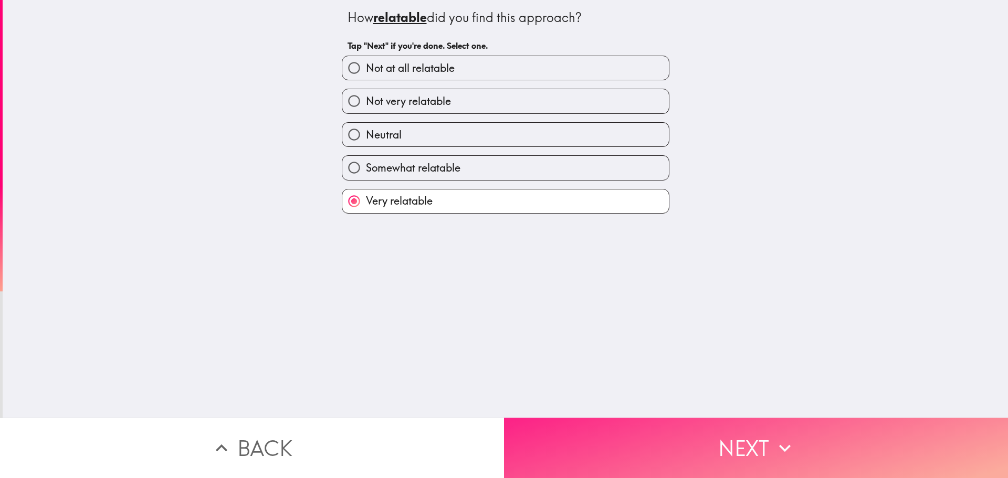
click at [587, 436] on button "Next" at bounding box center [756, 448] width 504 height 60
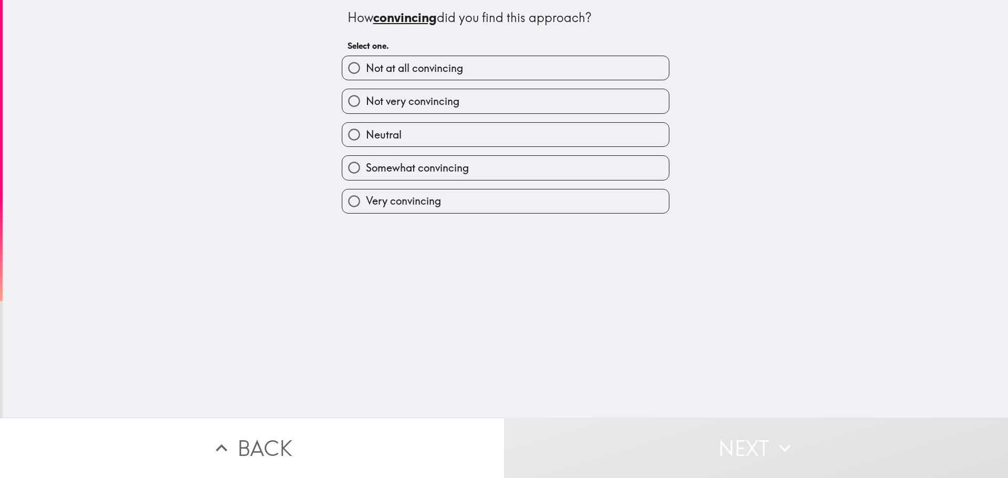
click at [418, 193] on label "Very convincing" at bounding box center [505, 201] width 326 height 24
click at [366, 193] on input "Very convincing" at bounding box center [354, 201] width 24 height 24
radio input "true"
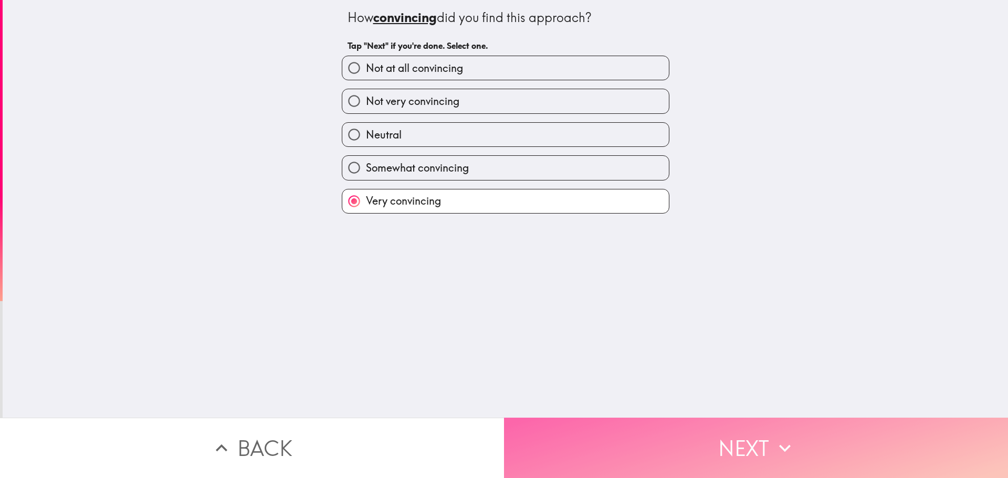
drag, startPoint x: 653, startPoint y: 437, endPoint x: 620, endPoint y: 428, distance: 34.9
click at [652, 437] on button "Next" at bounding box center [756, 448] width 504 height 60
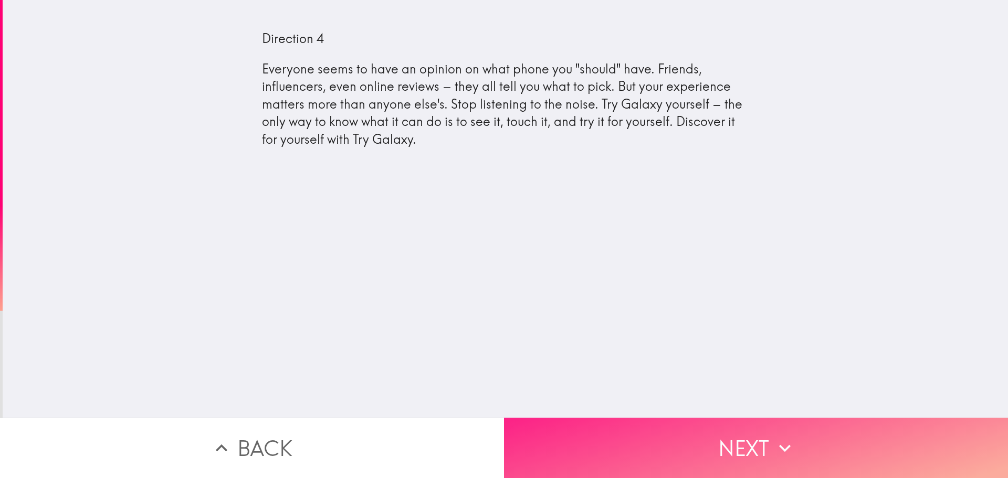
click at [622, 445] on button "Next" at bounding box center [756, 448] width 504 height 60
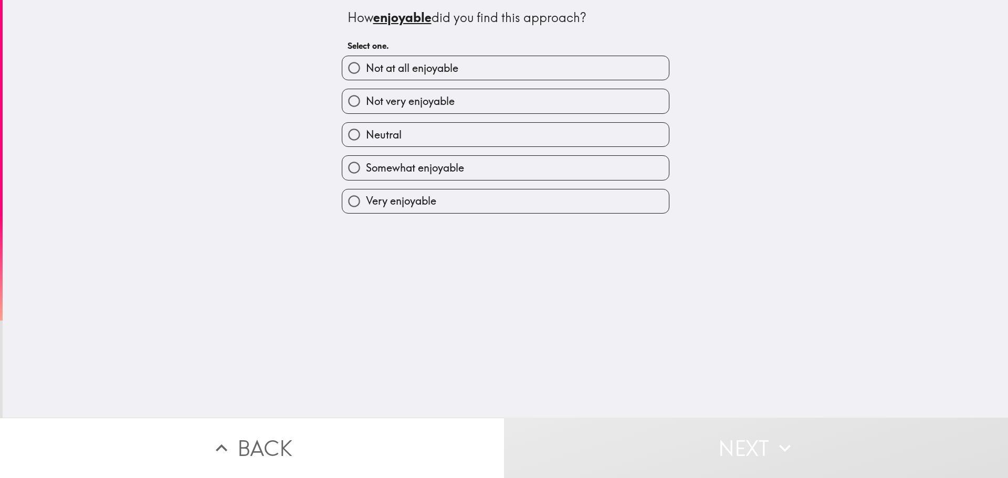
click at [417, 165] on span "Somewhat enjoyable" at bounding box center [415, 168] width 98 height 15
click at [366, 165] on input "Somewhat enjoyable" at bounding box center [354, 168] width 24 height 24
radio input "true"
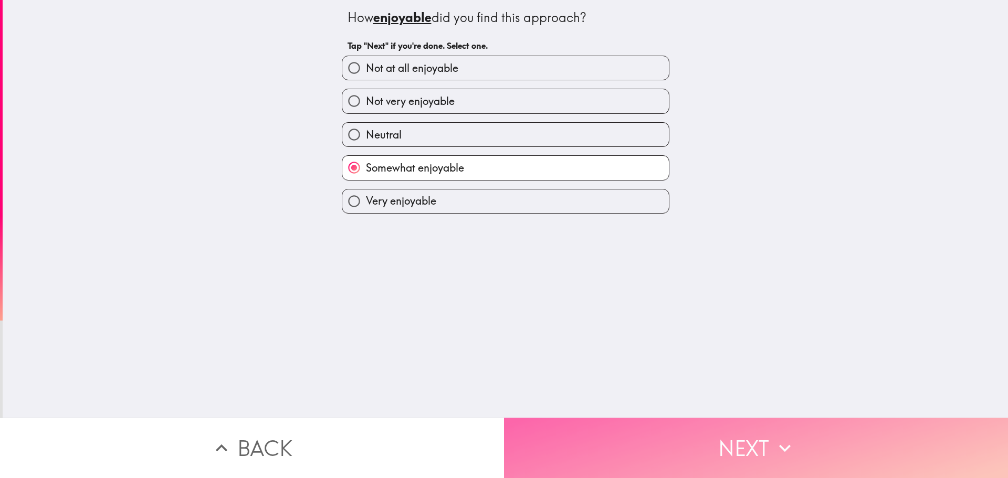
drag, startPoint x: 663, startPoint y: 451, endPoint x: 643, endPoint y: 441, distance: 23.0
click at [663, 451] on button "Next" at bounding box center [756, 448] width 504 height 60
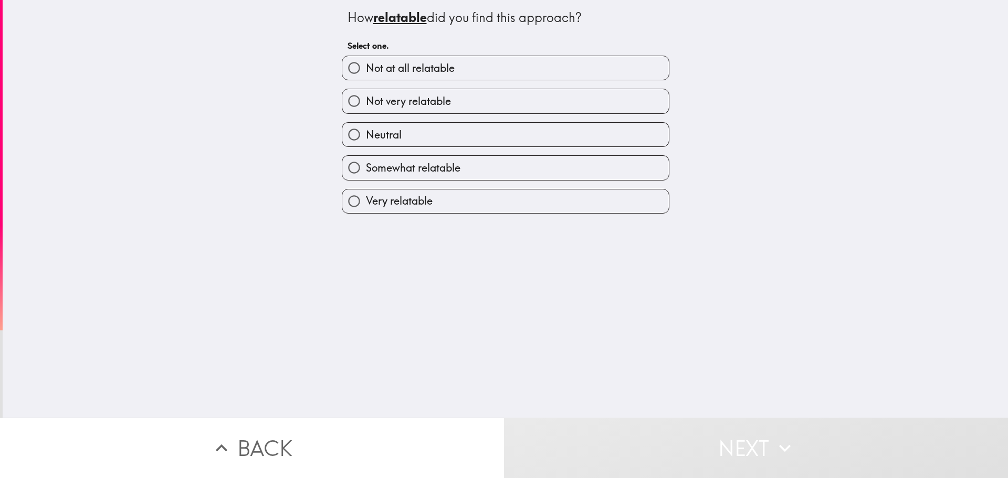
click at [368, 197] on span "Very relatable" at bounding box center [399, 201] width 67 height 15
click at [366, 197] on input "Very relatable" at bounding box center [354, 201] width 24 height 24
radio input "true"
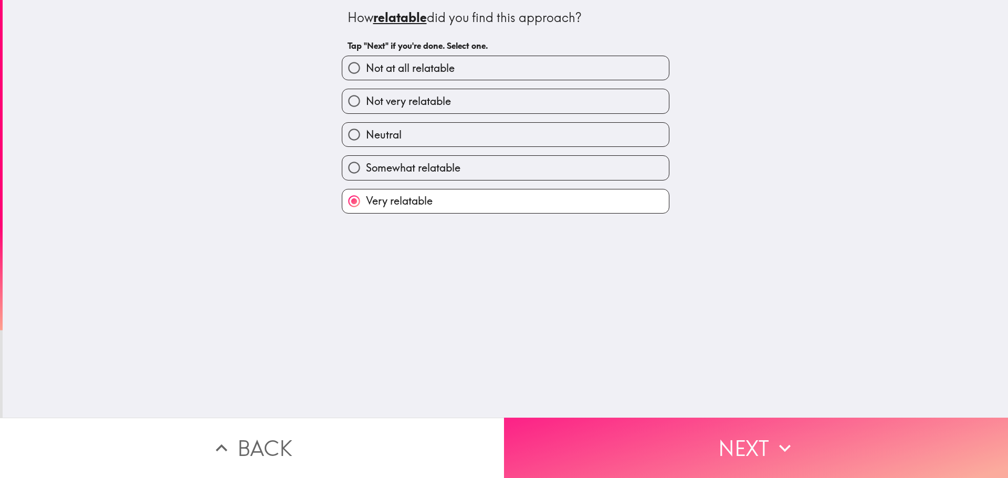
click at [624, 454] on button "Next" at bounding box center [756, 448] width 504 height 60
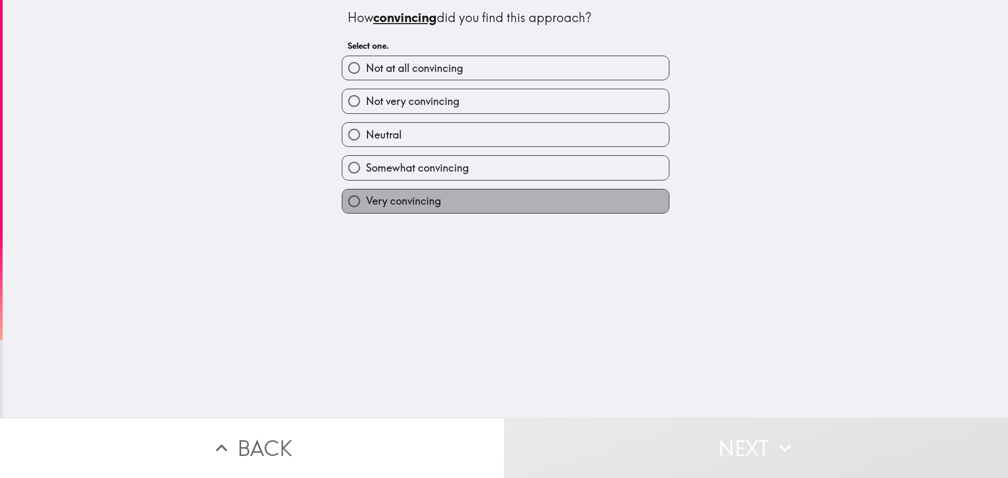
click at [399, 195] on span "Very convincing" at bounding box center [403, 201] width 75 height 15
click at [366, 195] on input "Very convincing" at bounding box center [354, 201] width 24 height 24
radio input "true"
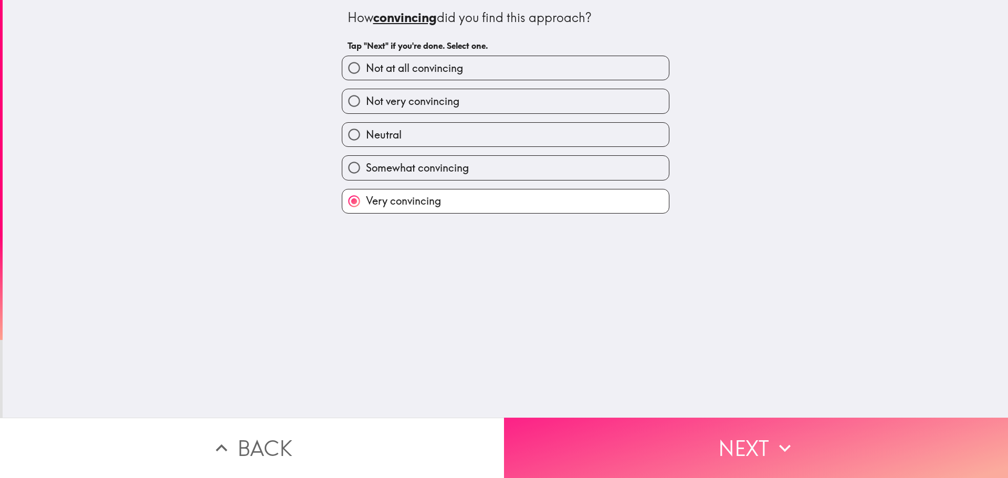
drag, startPoint x: 621, startPoint y: 434, endPoint x: 618, endPoint y: 429, distance: 6.0
click at [621, 432] on button "Next" at bounding box center [756, 448] width 504 height 60
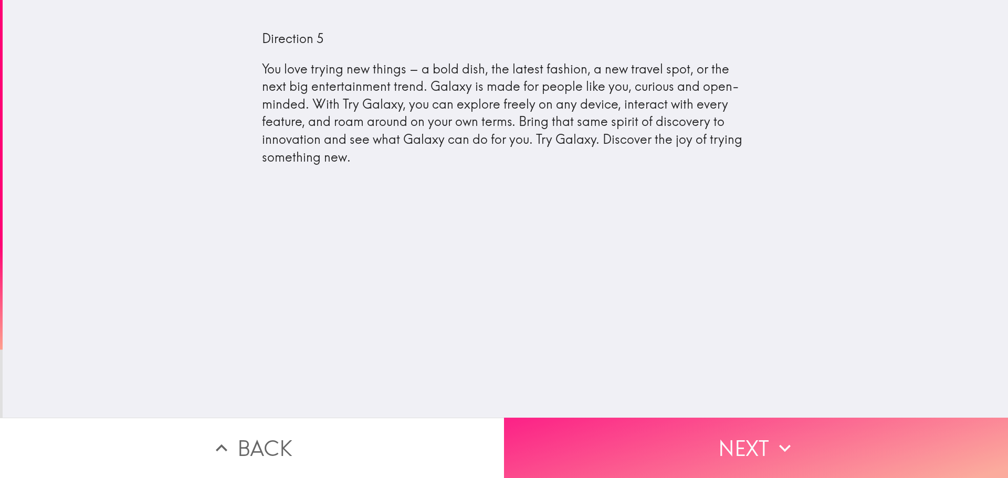
click at [627, 450] on button "Next" at bounding box center [756, 448] width 504 height 60
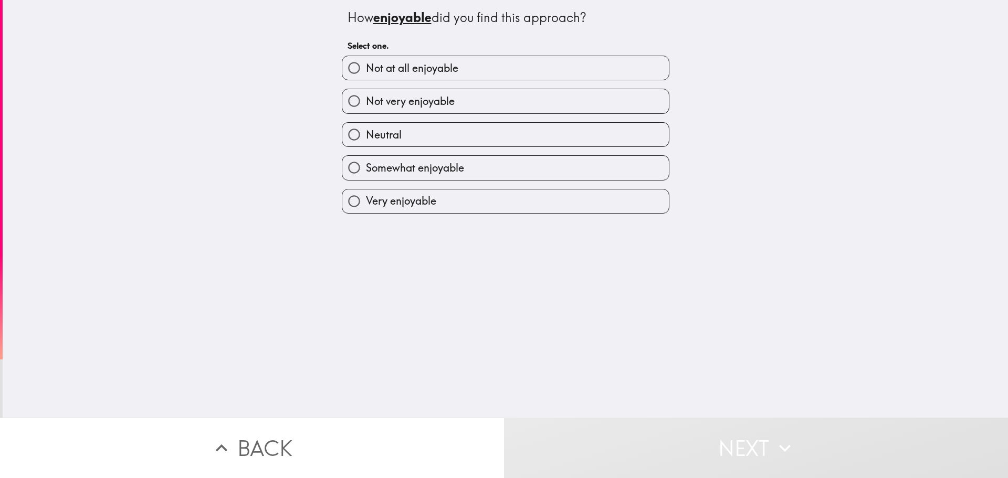
click at [379, 207] on span "Very enjoyable" at bounding box center [401, 201] width 70 height 15
click at [366, 207] on input "Very enjoyable" at bounding box center [354, 201] width 24 height 24
radio input "true"
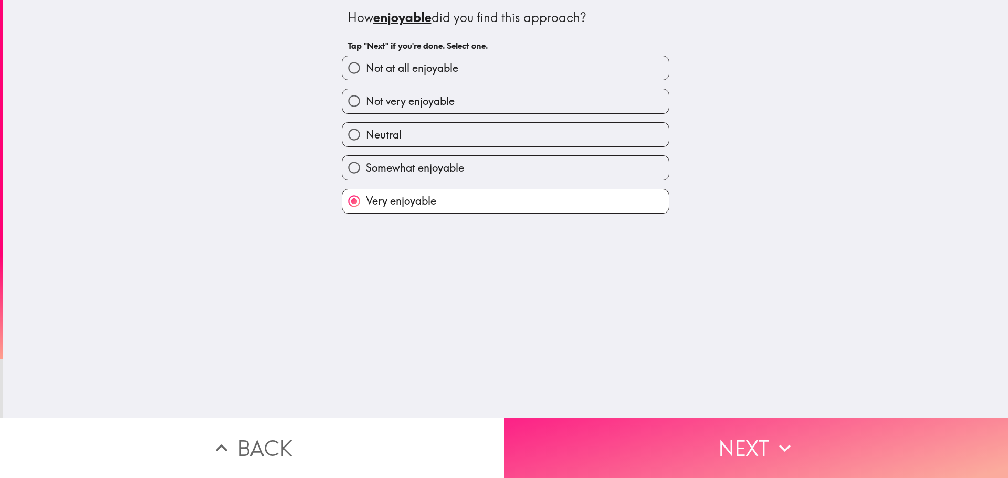
click at [626, 444] on button "Next" at bounding box center [756, 448] width 504 height 60
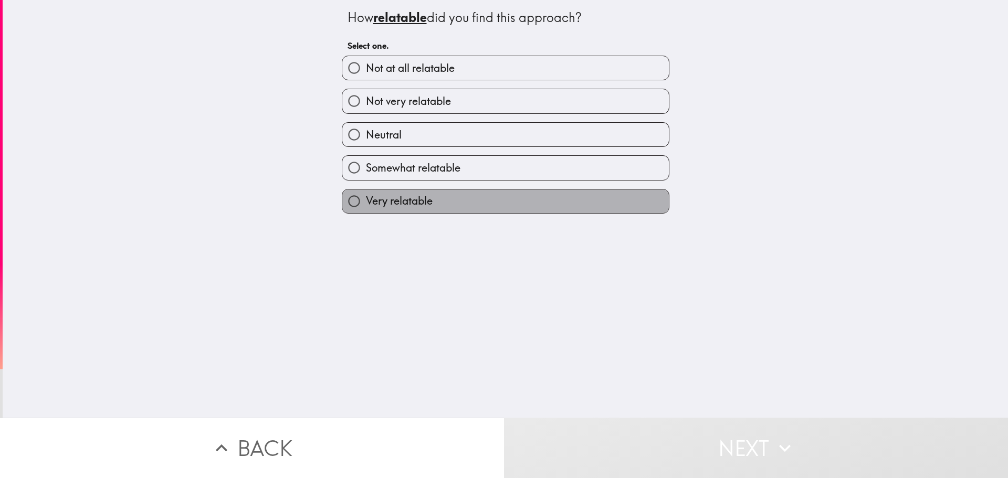
click at [366, 198] on span "Very relatable" at bounding box center [399, 201] width 67 height 15
click at [361, 198] on input "Very relatable" at bounding box center [354, 201] width 24 height 24
radio input "true"
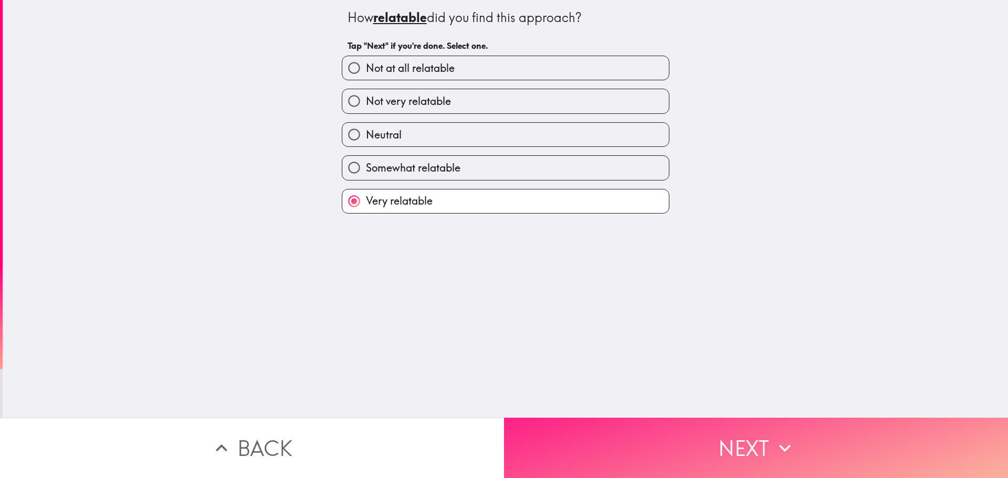
click at [601, 458] on button "Next" at bounding box center [756, 448] width 504 height 60
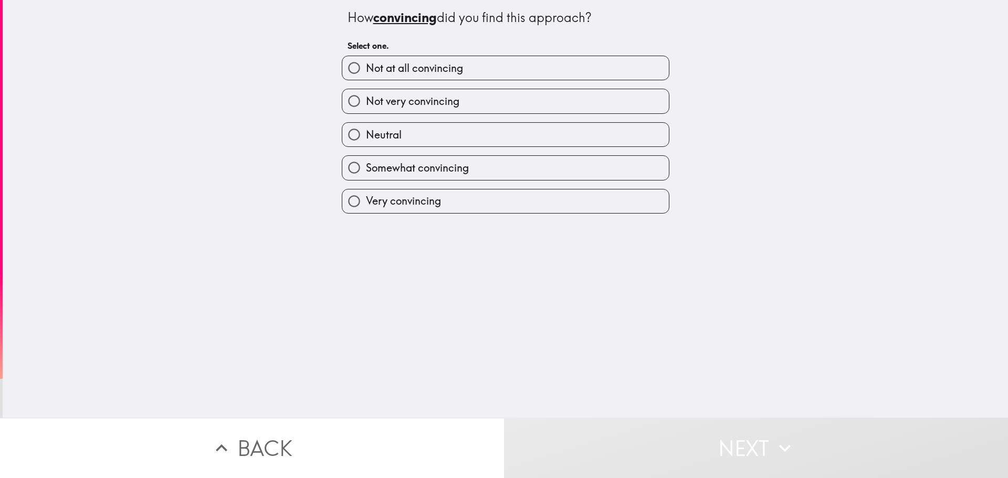
click at [375, 168] on span "Somewhat convincing" at bounding box center [417, 168] width 103 height 15
click at [366, 168] on input "Somewhat convincing" at bounding box center [354, 168] width 24 height 24
radio input "true"
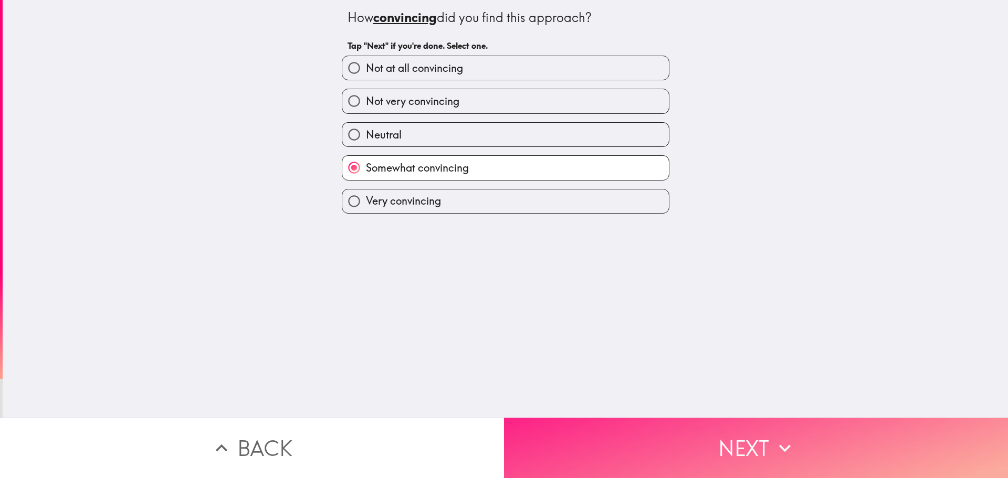
click at [609, 423] on button "Next" at bounding box center [756, 448] width 504 height 60
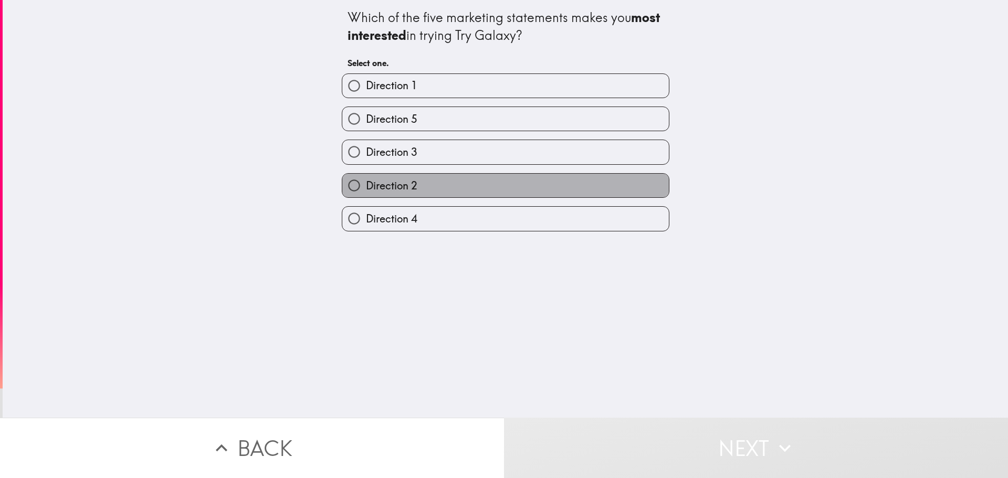
click at [388, 183] on span "Direction 2" at bounding box center [391, 185] width 51 height 15
click at [366, 183] on input "Direction 2" at bounding box center [354, 186] width 24 height 24
radio input "true"
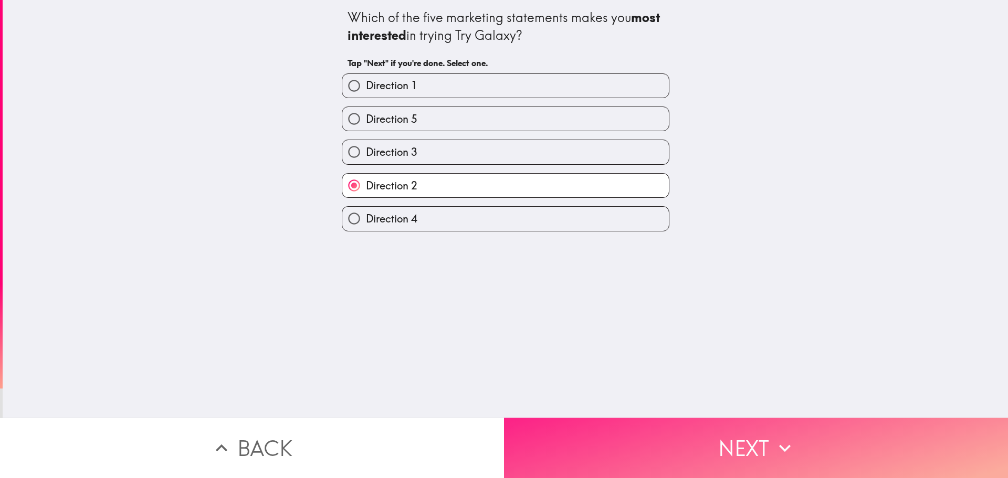
click at [583, 425] on button "Next" at bounding box center [756, 448] width 504 height 60
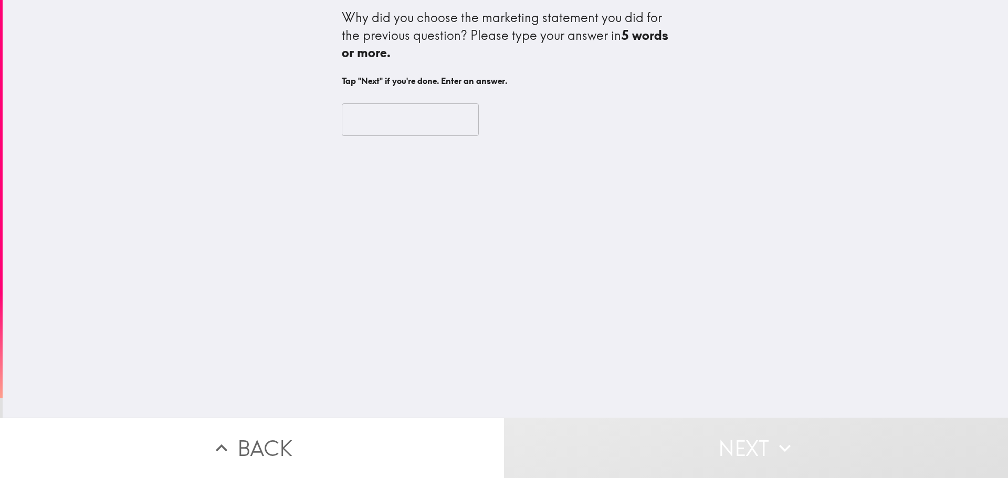
click at [376, 112] on input "text" at bounding box center [410, 119] width 137 height 33
click at [374, 121] on input "text" at bounding box center [410, 119] width 137 height 33
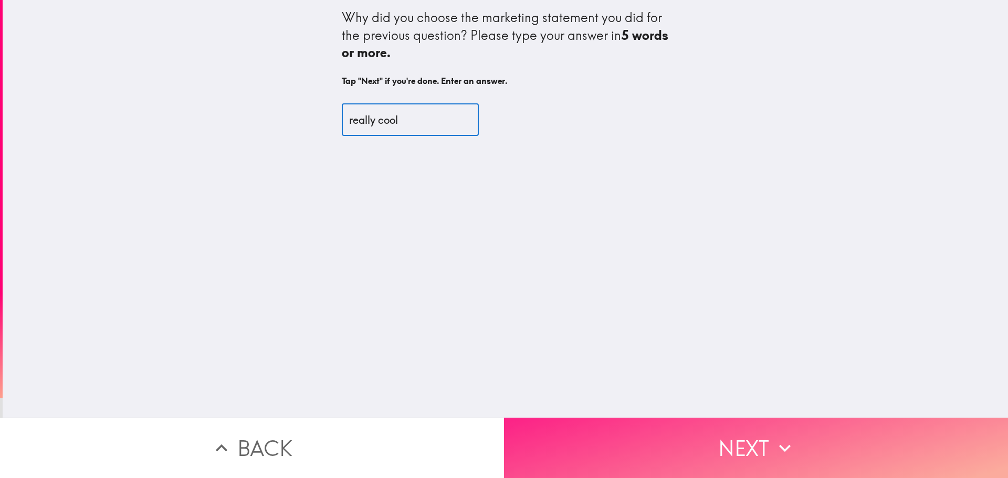
type input "really cool"
click at [568, 441] on button "Next" at bounding box center [756, 448] width 504 height 60
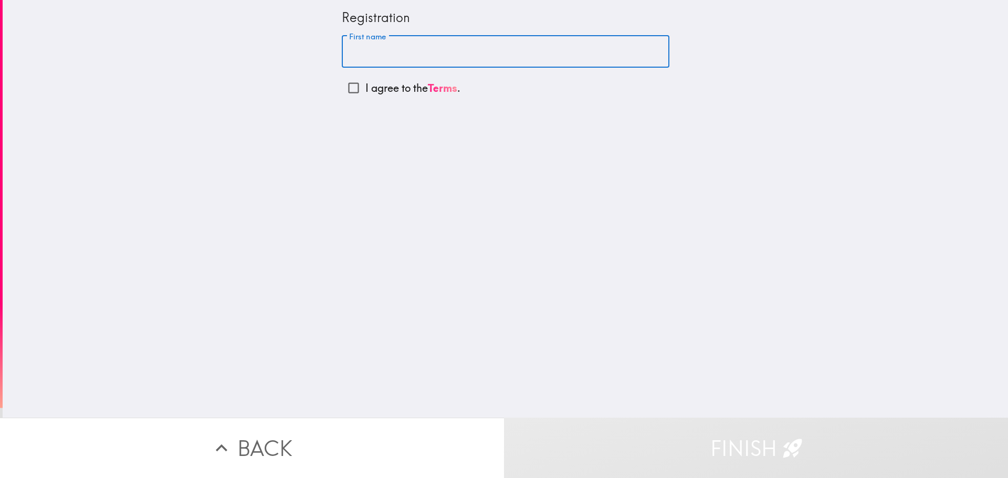
click at [359, 58] on input "First name" at bounding box center [505, 52] width 327 height 33
click at [342, 90] on input "I agree to the Terms ." at bounding box center [354, 88] width 24 height 24
checkbox input "true"
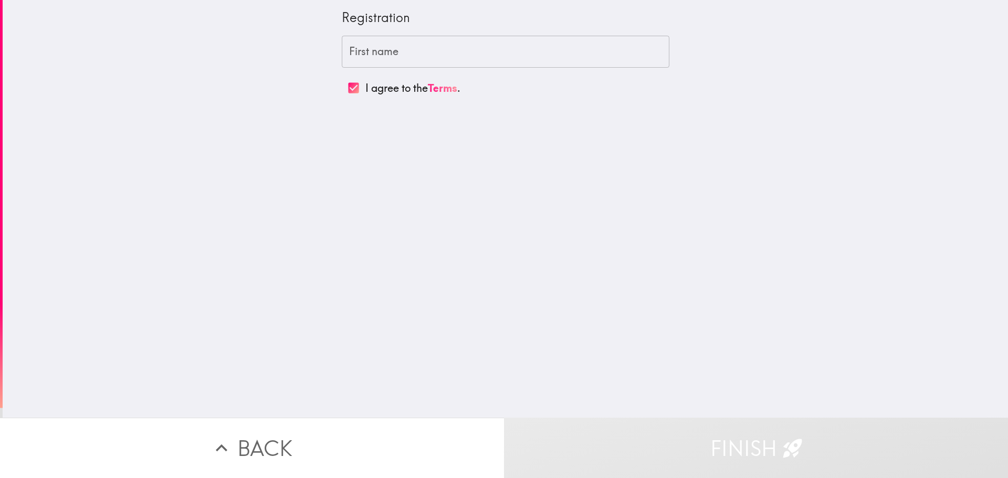
click at [406, 38] on input "First name" at bounding box center [505, 52] width 327 height 33
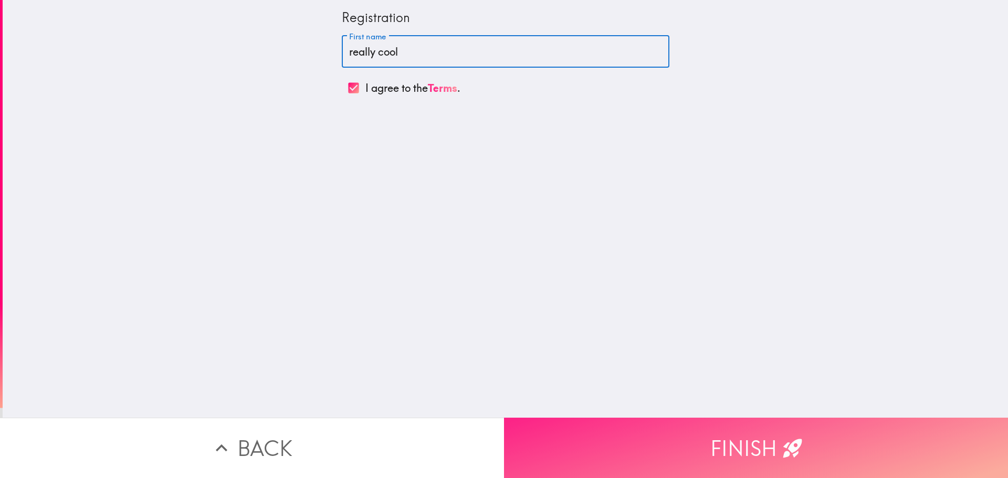
type input "really cool"
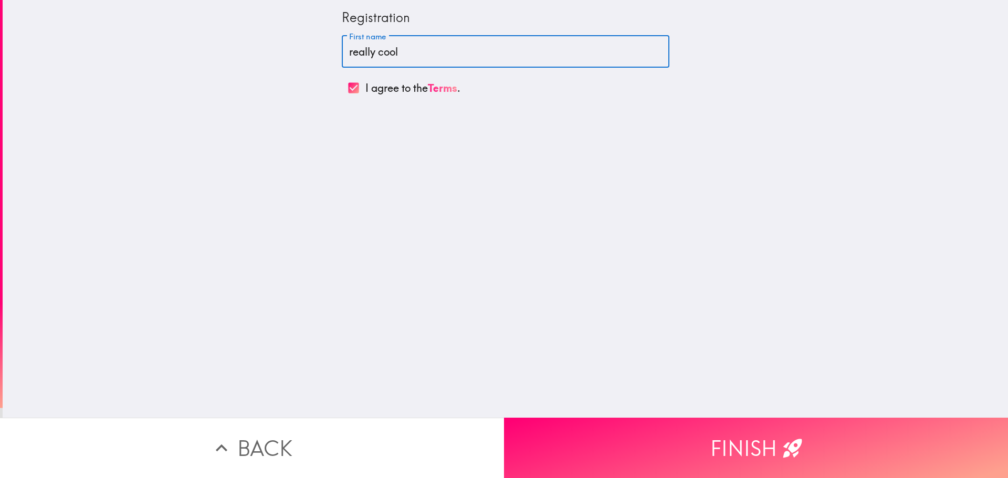
drag, startPoint x: 611, startPoint y: 430, endPoint x: 602, endPoint y: 423, distance: 11.2
click at [611, 430] on button "Finish" at bounding box center [756, 448] width 504 height 60
